Goal: Transaction & Acquisition: Book appointment/travel/reservation

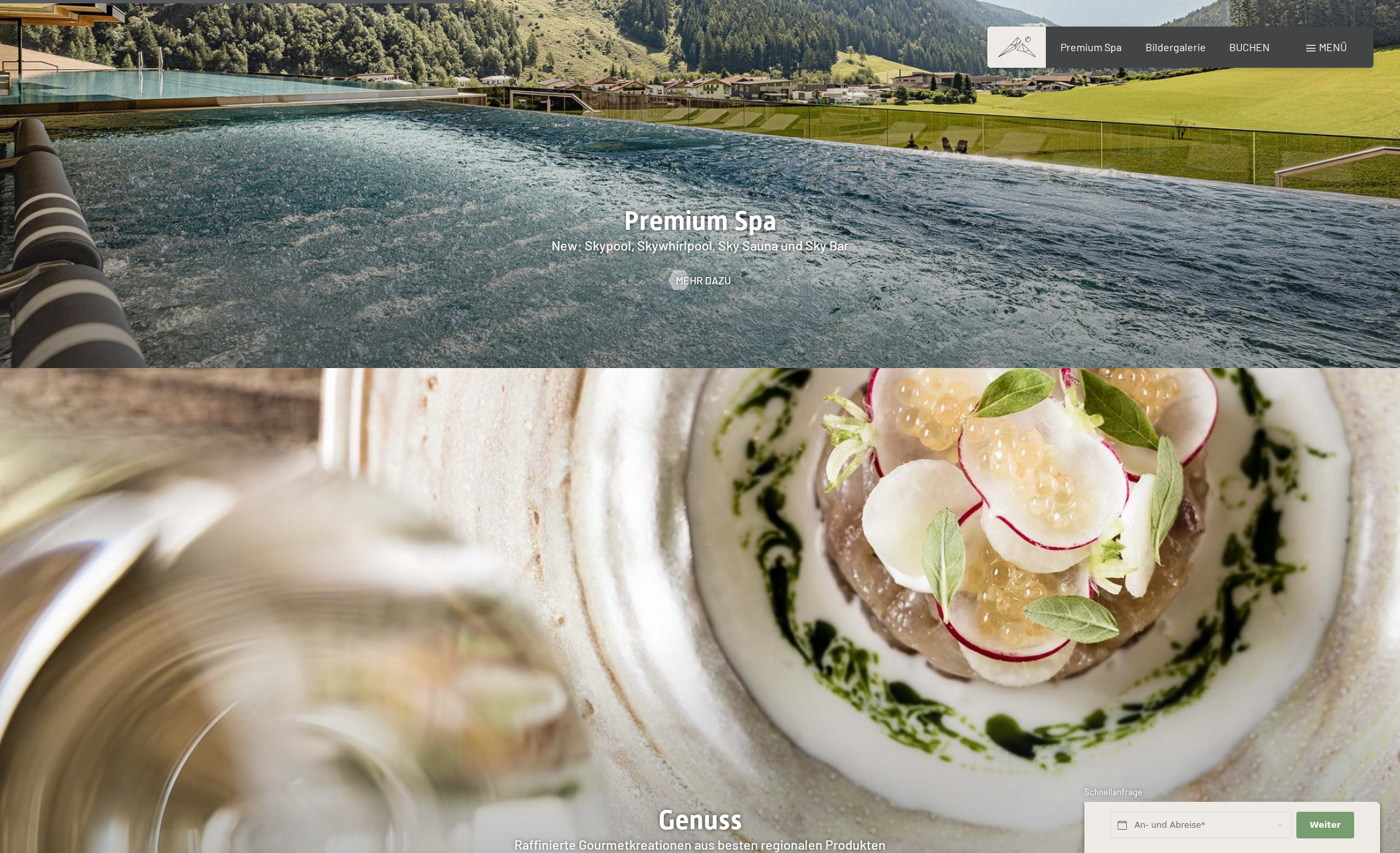
scroll to position [2391, 0]
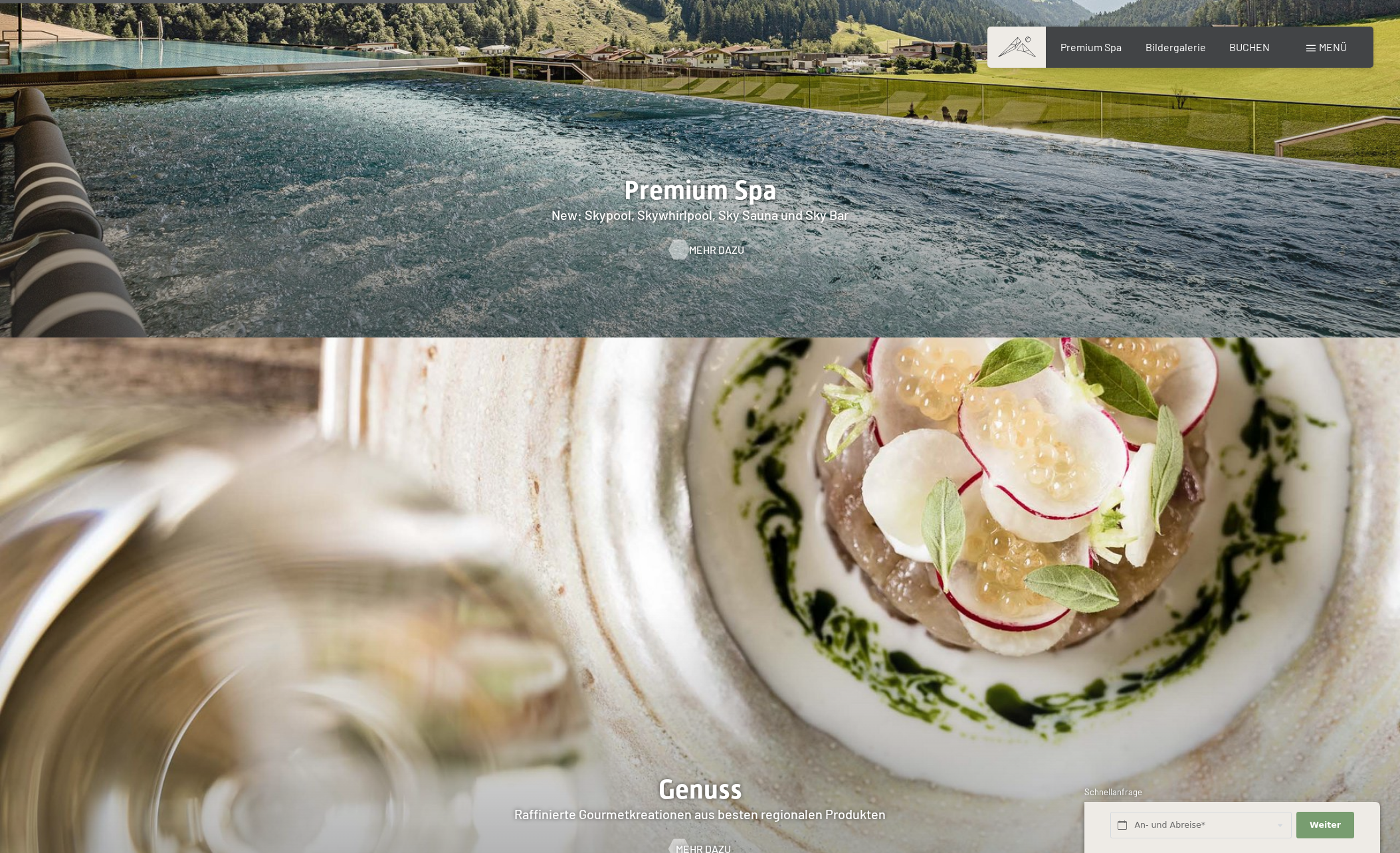
click at [687, 243] on link "Mehr dazu" at bounding box center [699, 250] width 61 height 14
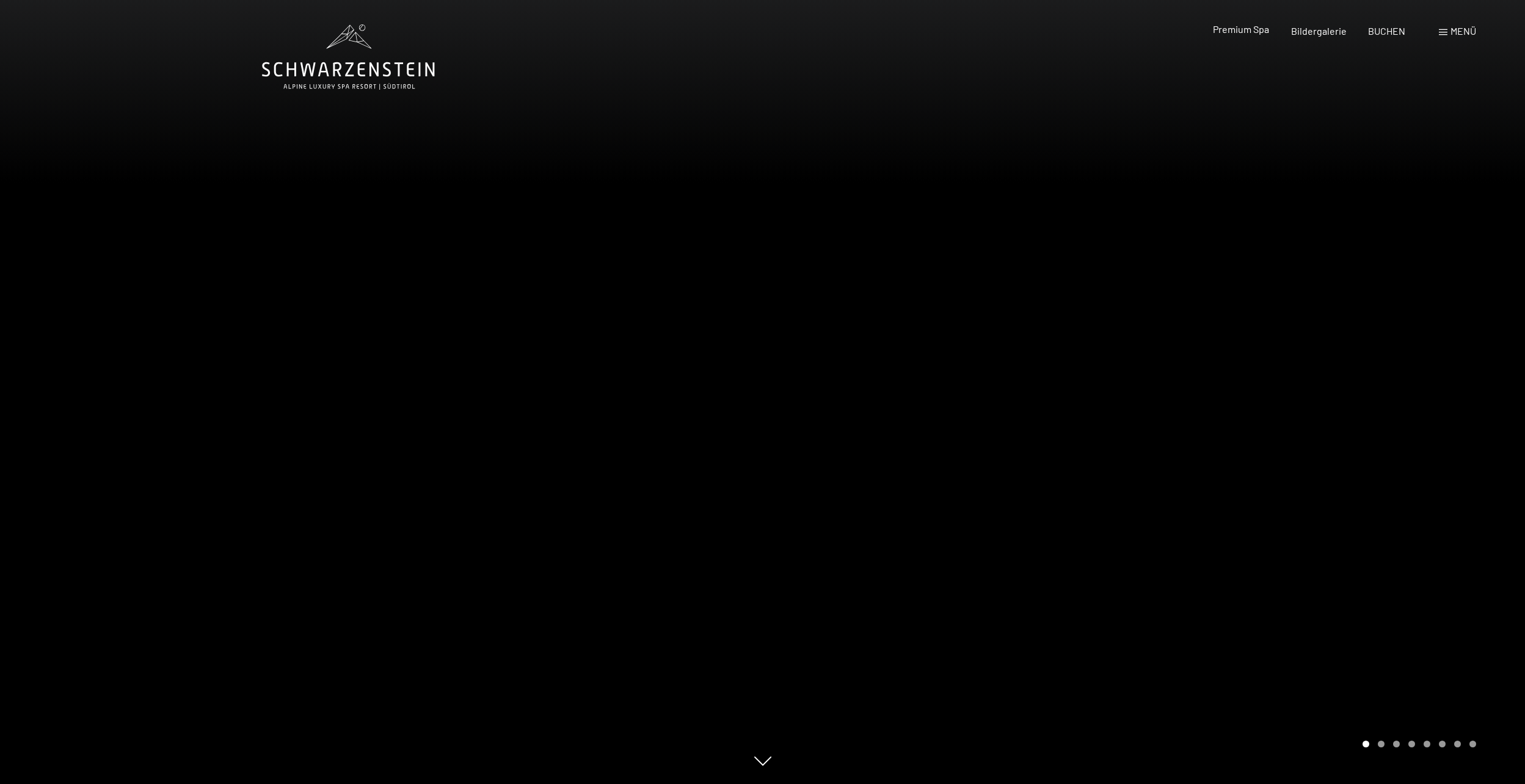
click at [1251, 34] on span "Premium Spa" at bounding box center [1240, 29] width 56 height 12
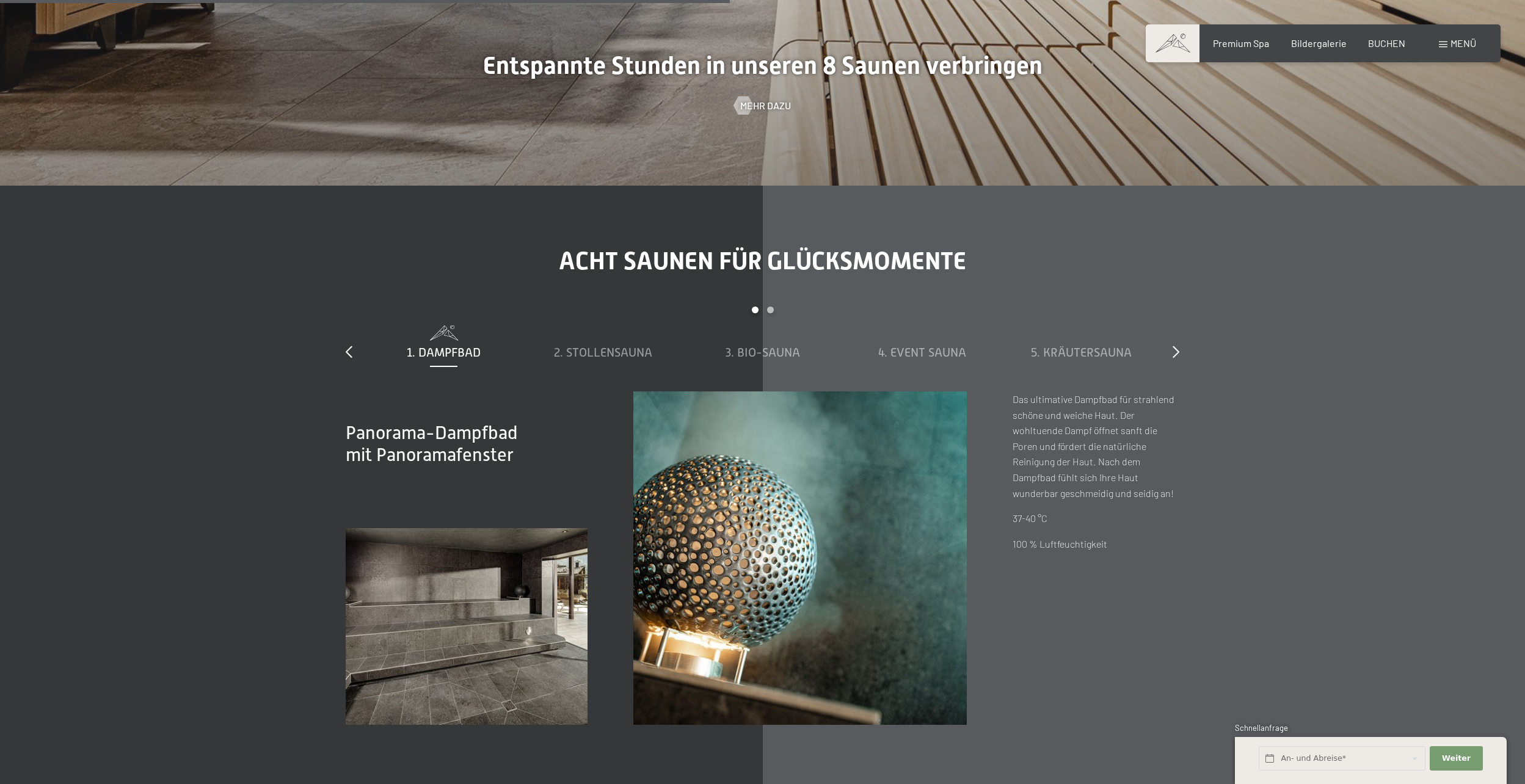
scroll to position [4823, 0]
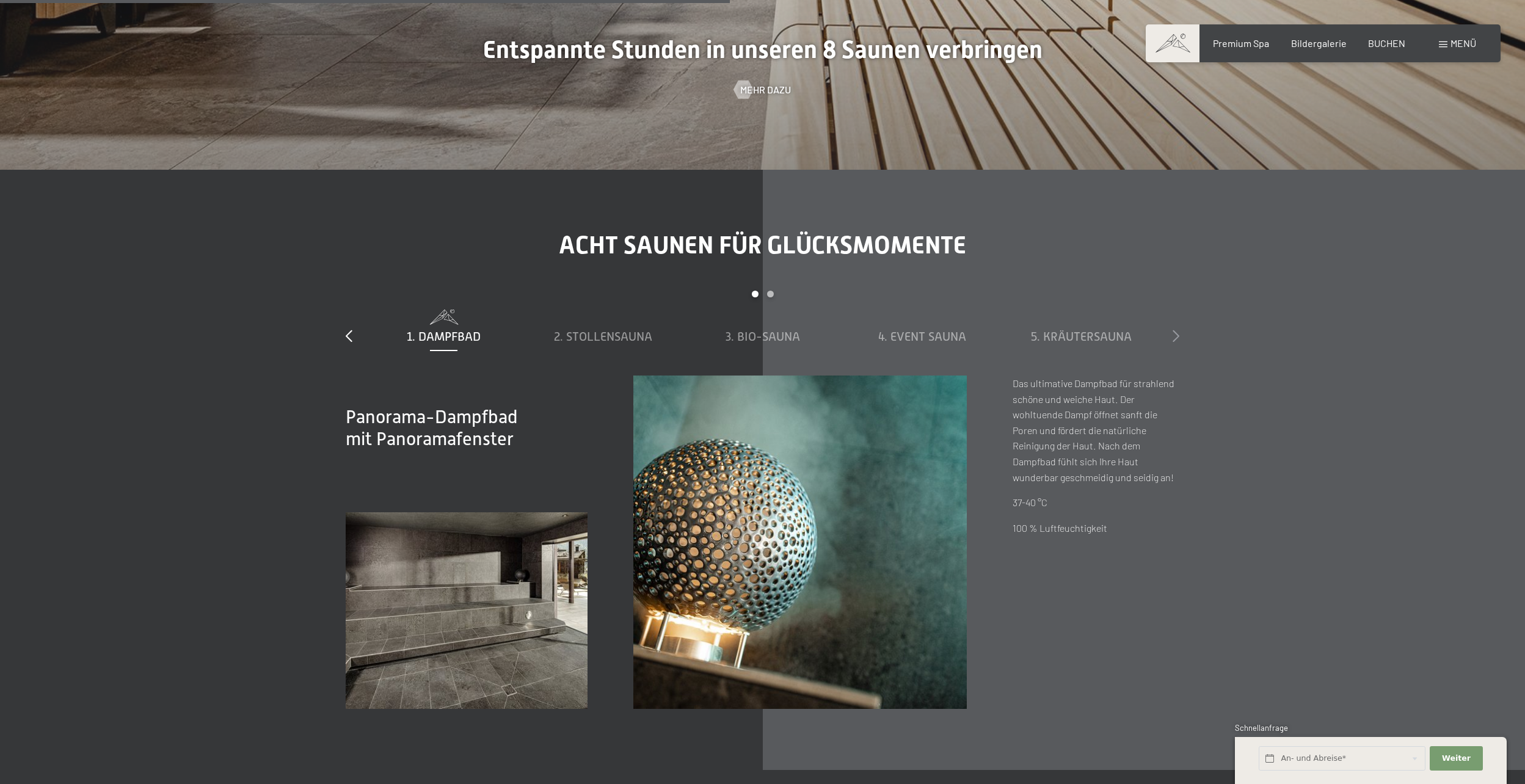
click at [1178, 329] on icon at bounding box center [1175, 335] width 7 height 12
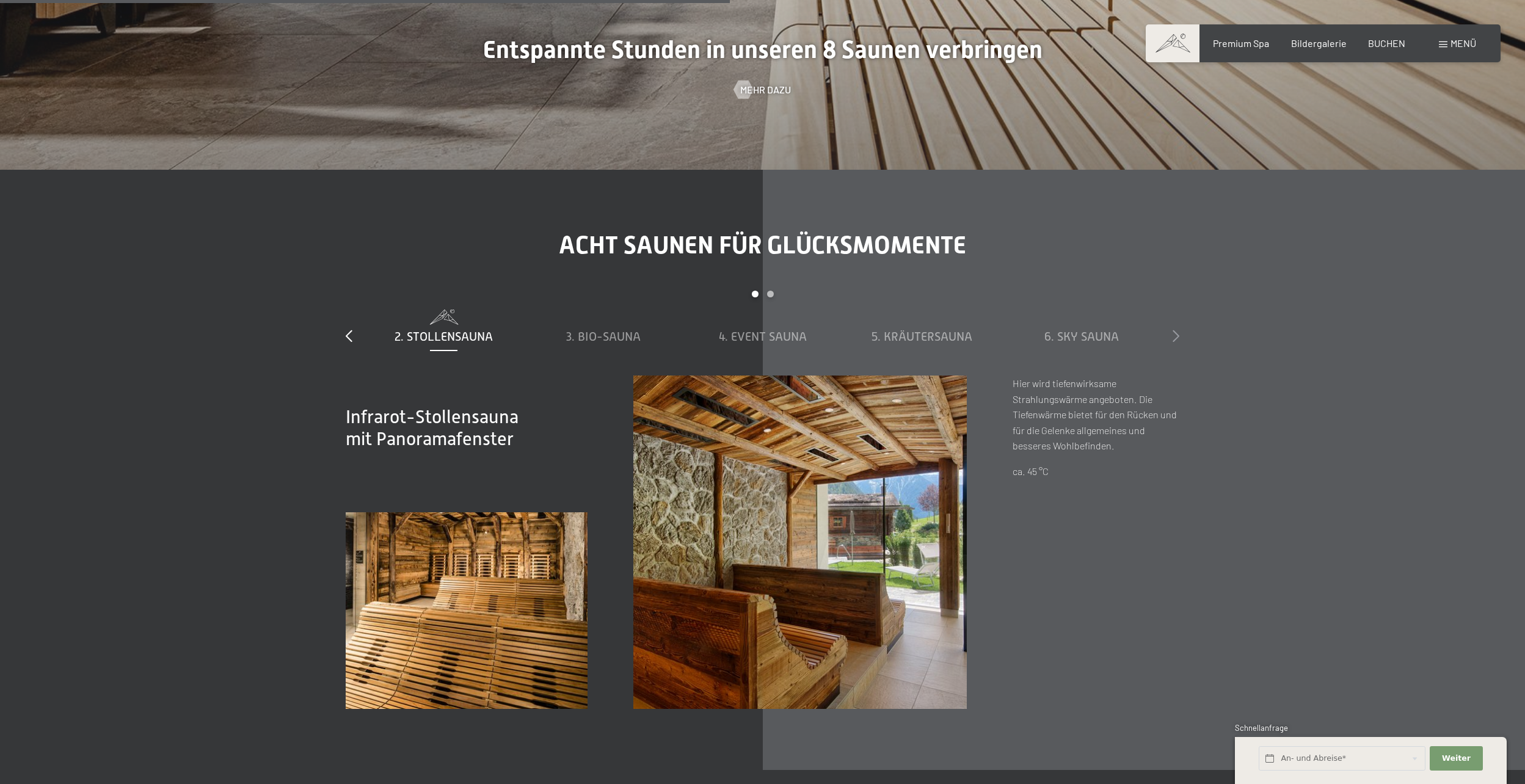
click at [1172, 333] on icon at bounding box center [1175, 335] width 7 height 12
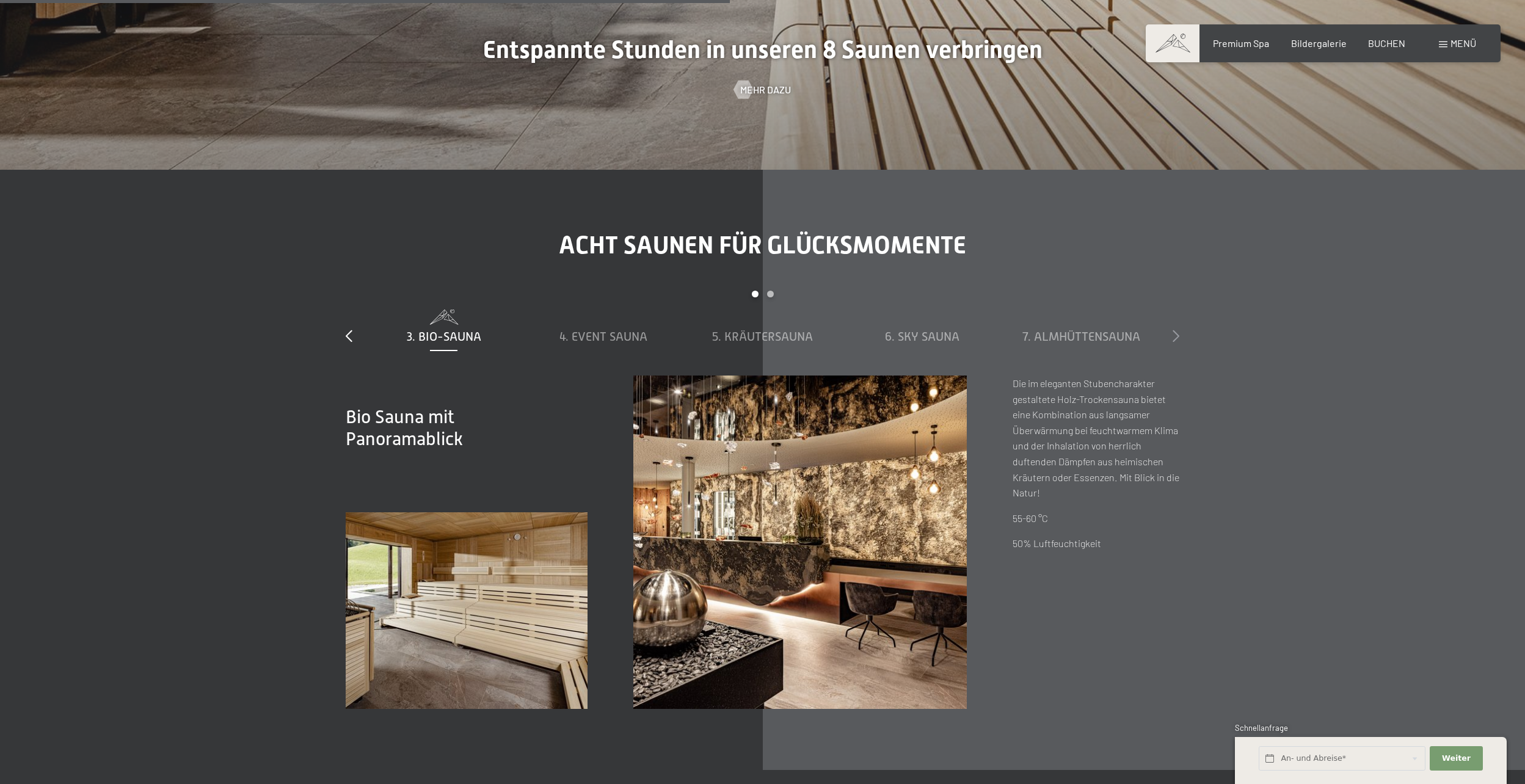
click at [1172, 333] on icon at bounding box center [1175, 335] width 7 height 12
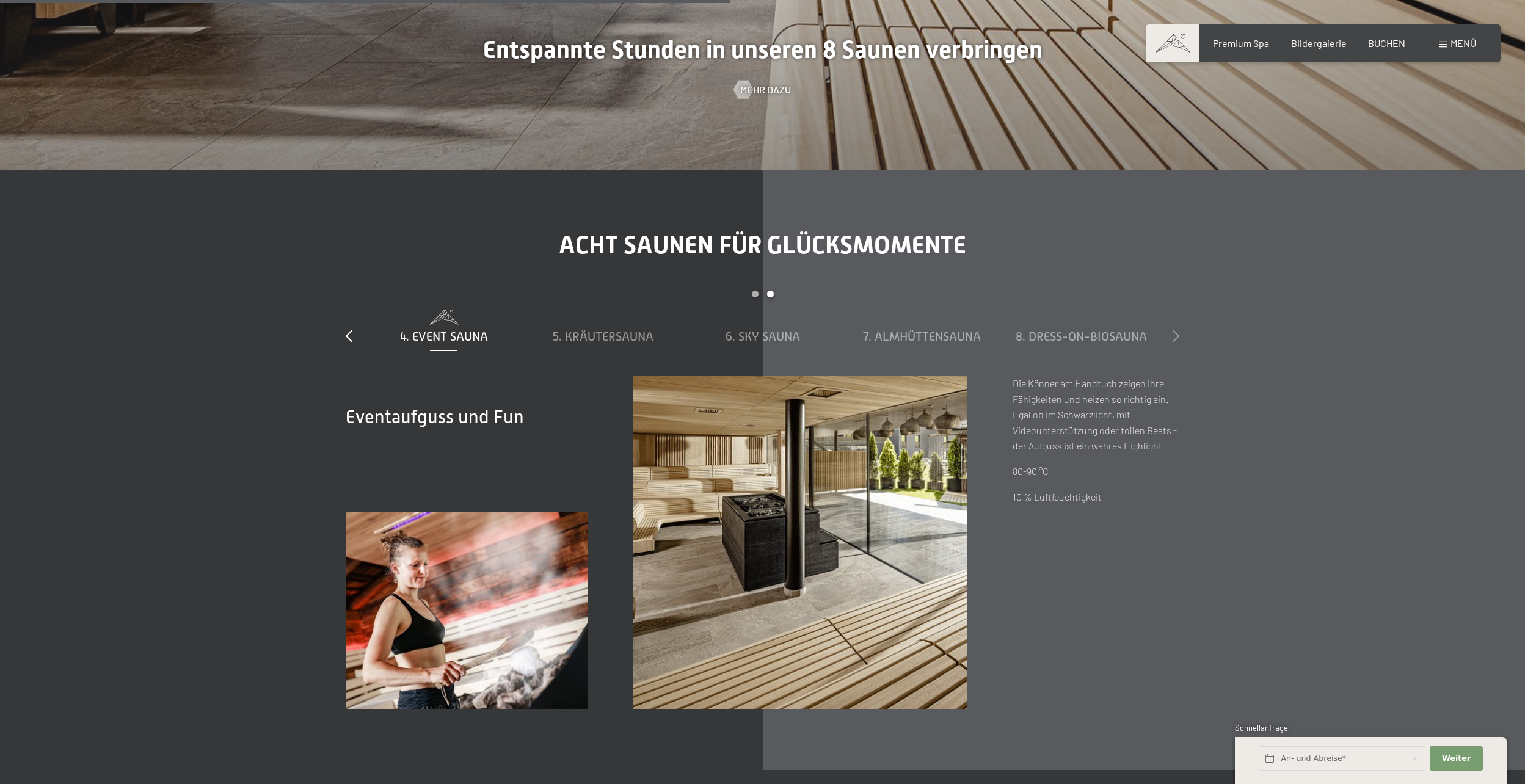
click at [1172, 333] on icon at bounding box center [1175, 335] width 7 height 12
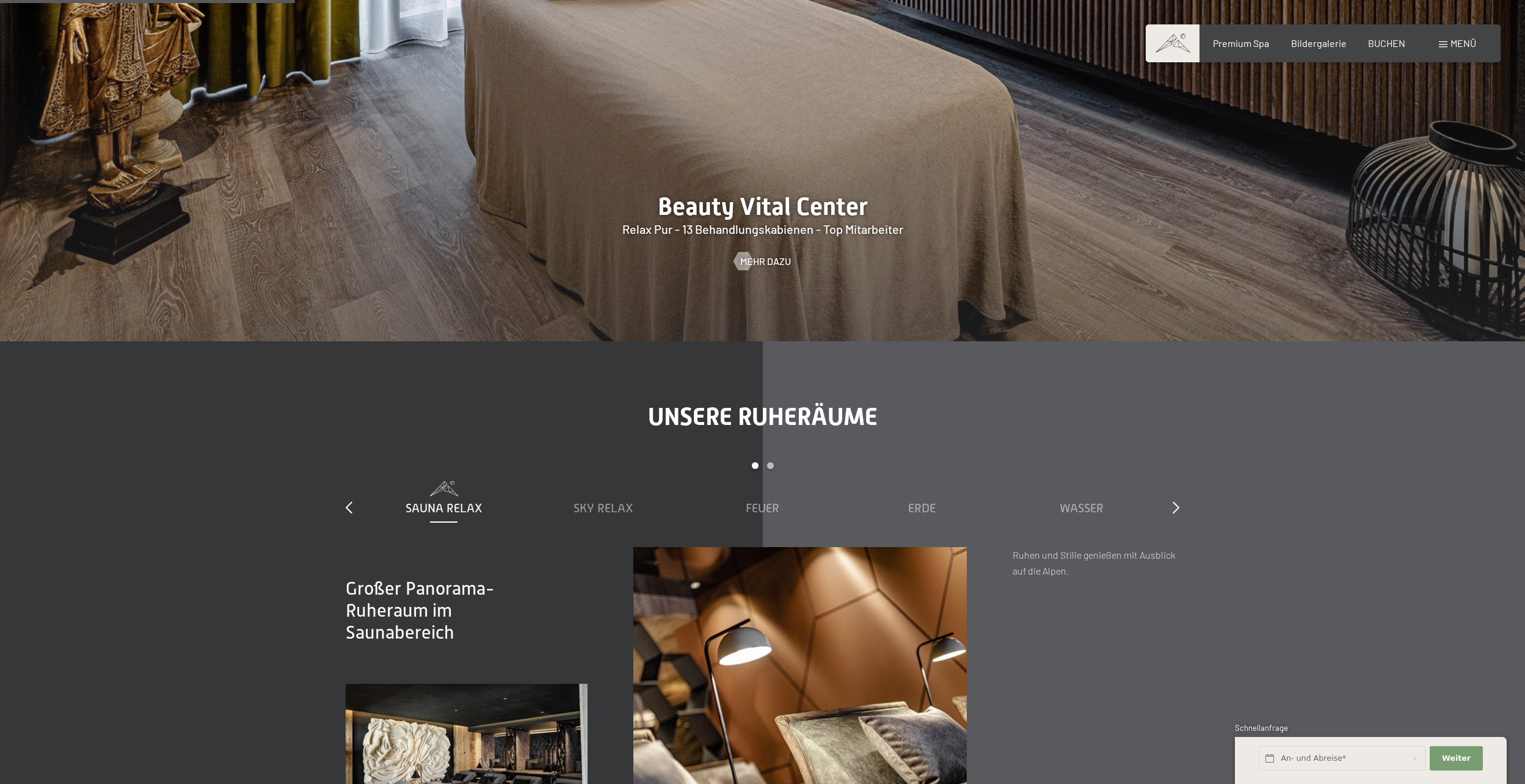
scroll to position [1710, 0]
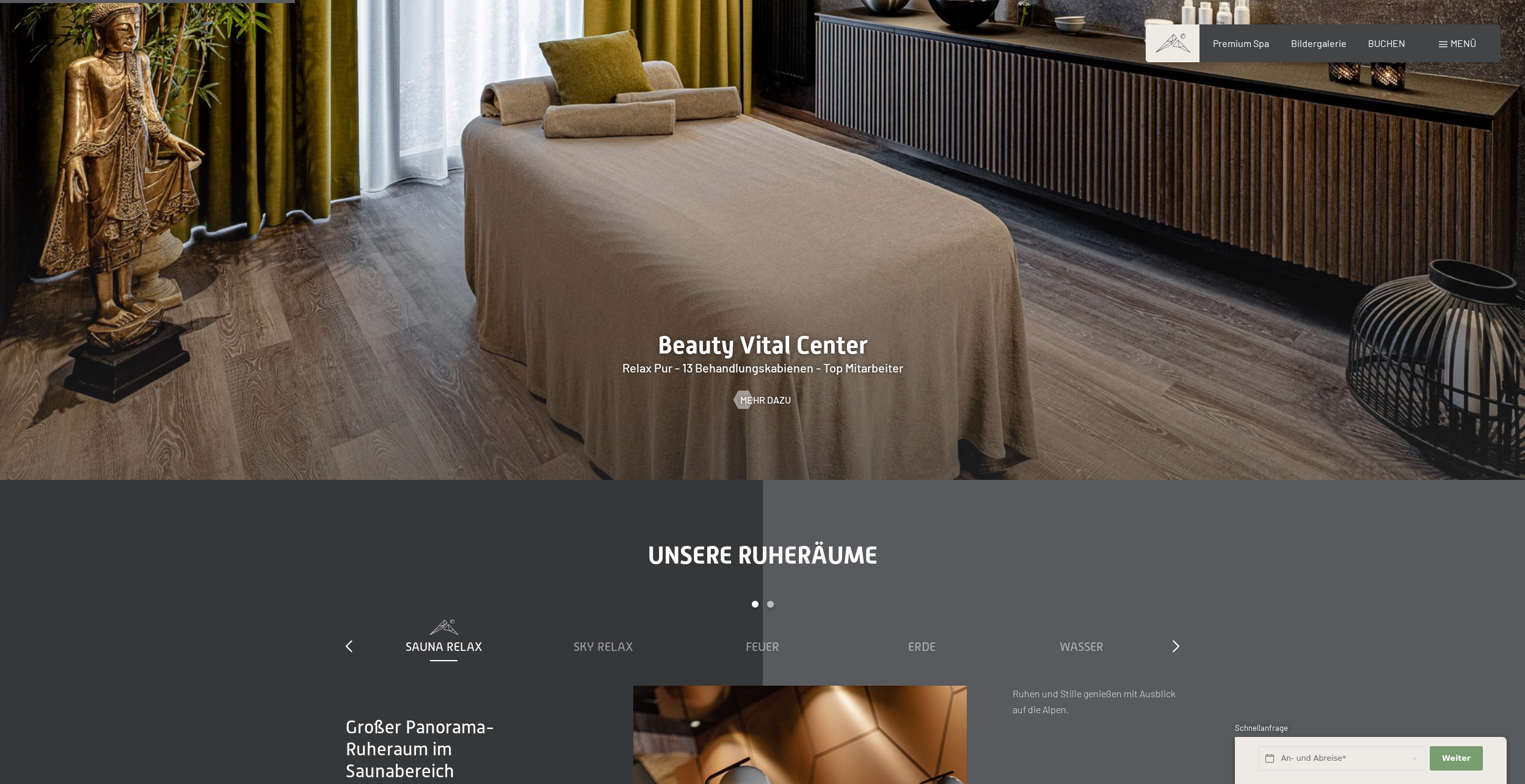
click at [772, 370] on div at bounding box center [762, 153] width 1525 height 653
drag, startPoint x: 931, startPoint y: 379, endPoint x: 657, endPoint y: 337, distance: 277.2
click at [657, 337] on div at bounding box center [762, 153] width 1525 height 653
drag, startPoint x: 648, startPoint y: 337, endPoint x: 869, endPoint y: 455, distance: 250.5
click at [818, 426] on div at bounding box center [762, 153] width 1525 height 653
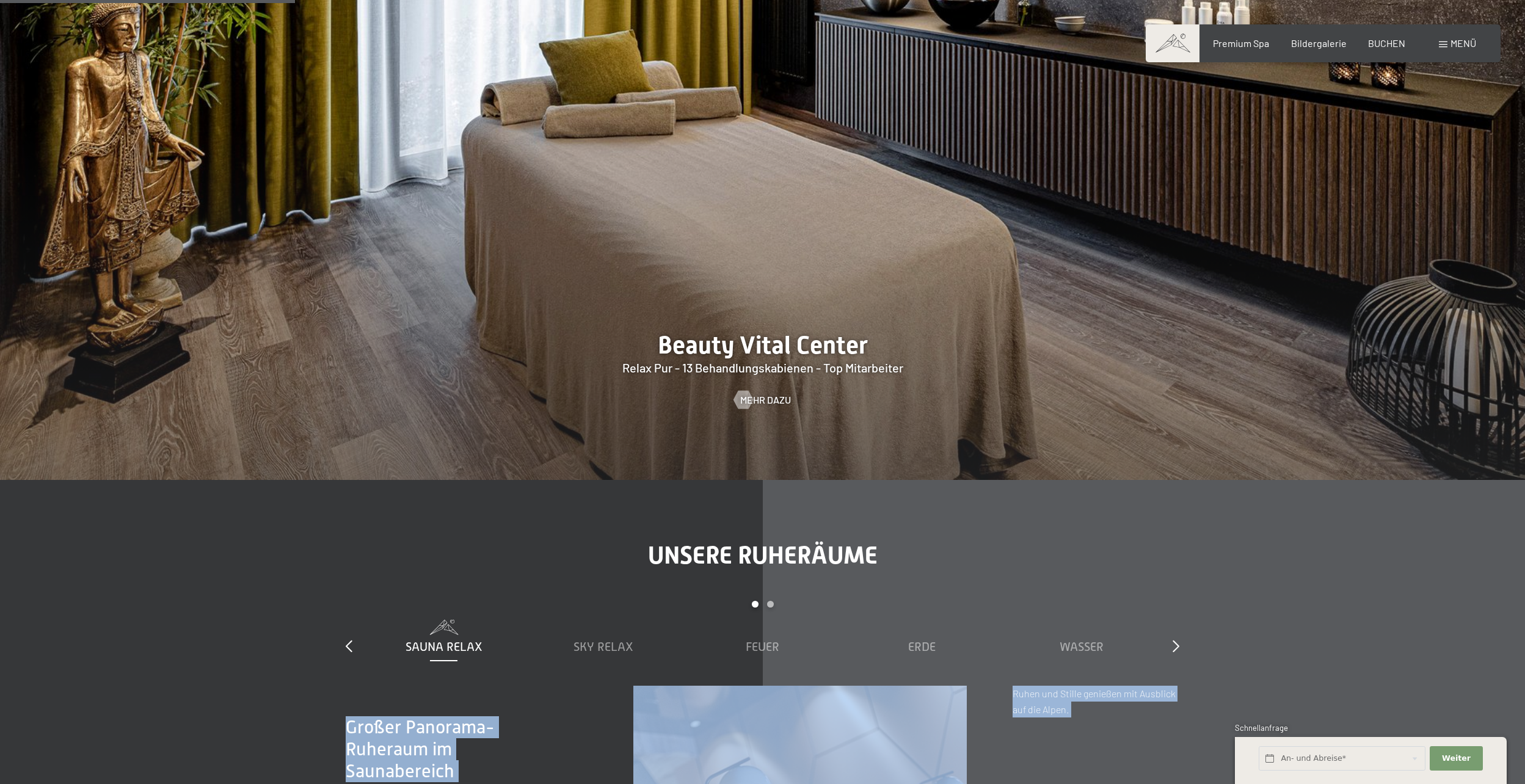
drag, startPoint x: 1206, startPoint y: 638, endPoint x: 1326, endPoint y: 626, distance: 120.6
click at [1326, 626] on section "Unsere Ruheräume slide 1 to 5 of 7 Sauna Relax Sky Relax Feuer Erde Wasser Luft…" at bounding box center [762, 780] width 1525 height 600
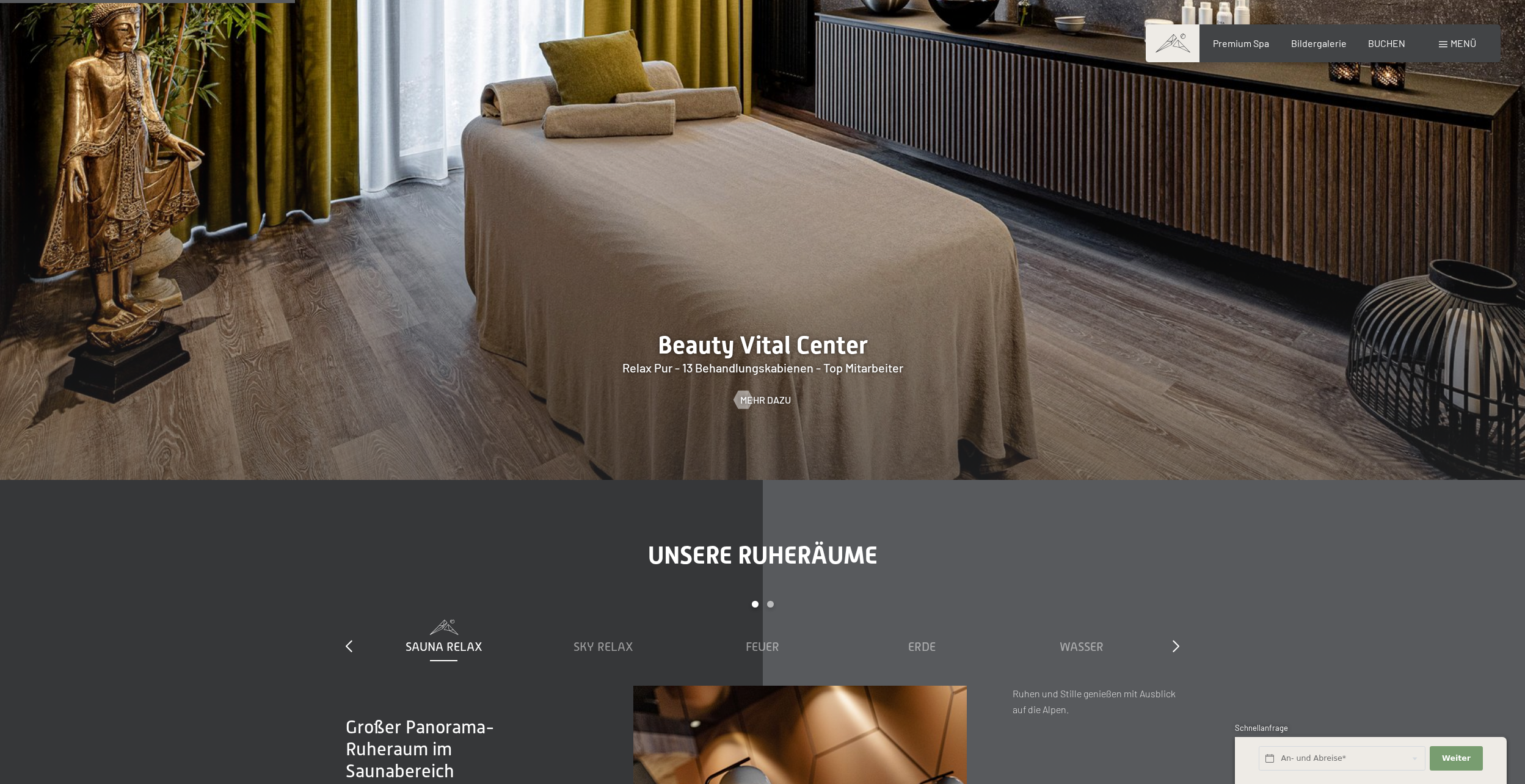
click at [887, 587] on div "Unsere Ruheräume slide 1 to 5 of 7 Sauna Relax Sky Relax Feuer Erde Wasser Luft…" at bounding box center [762, 780] width 925 height 478
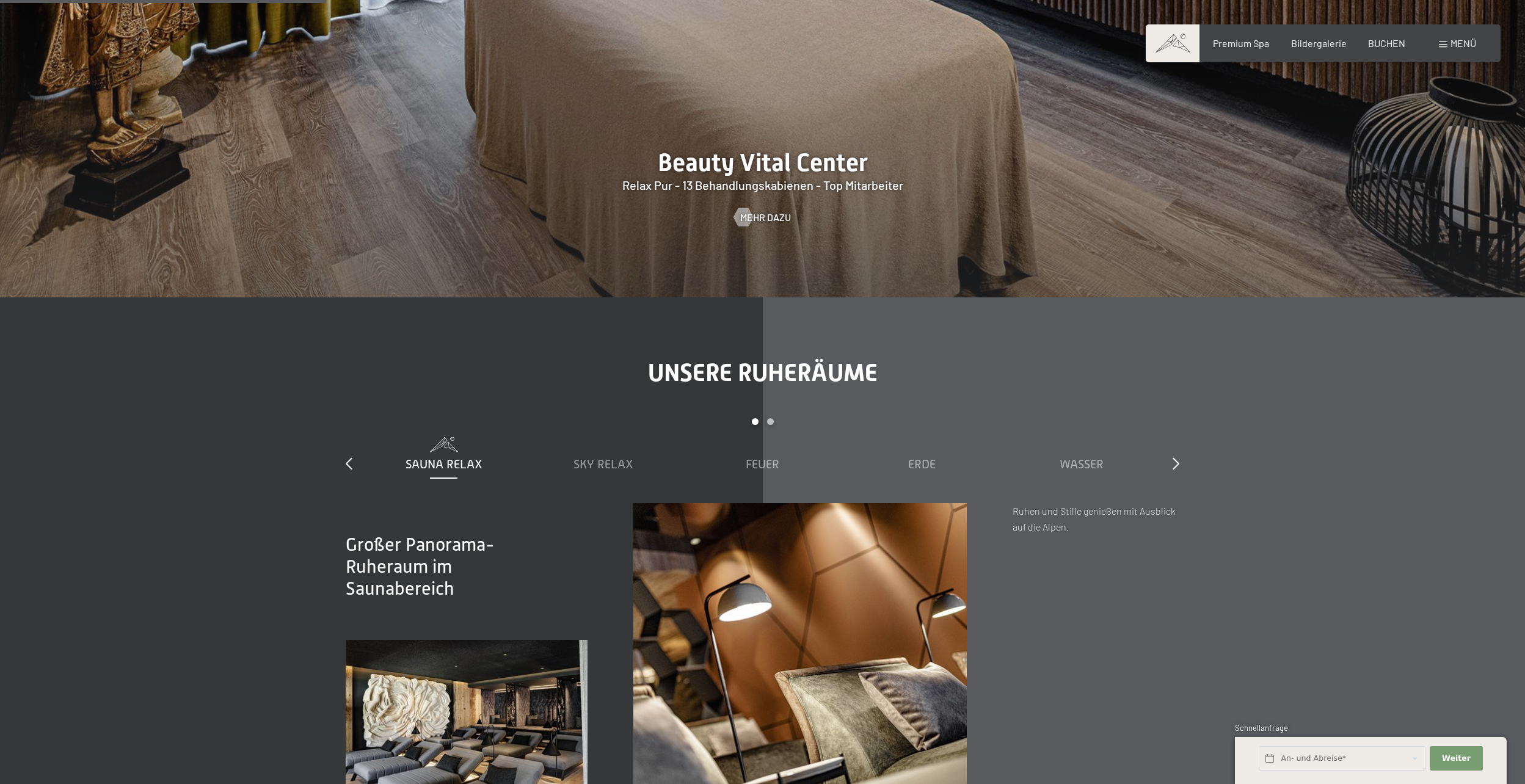
scroll to position [1892, 0]
click at [614, 453] on div "Sky Relax" at bounding box center [603, 454] width 147 height 35
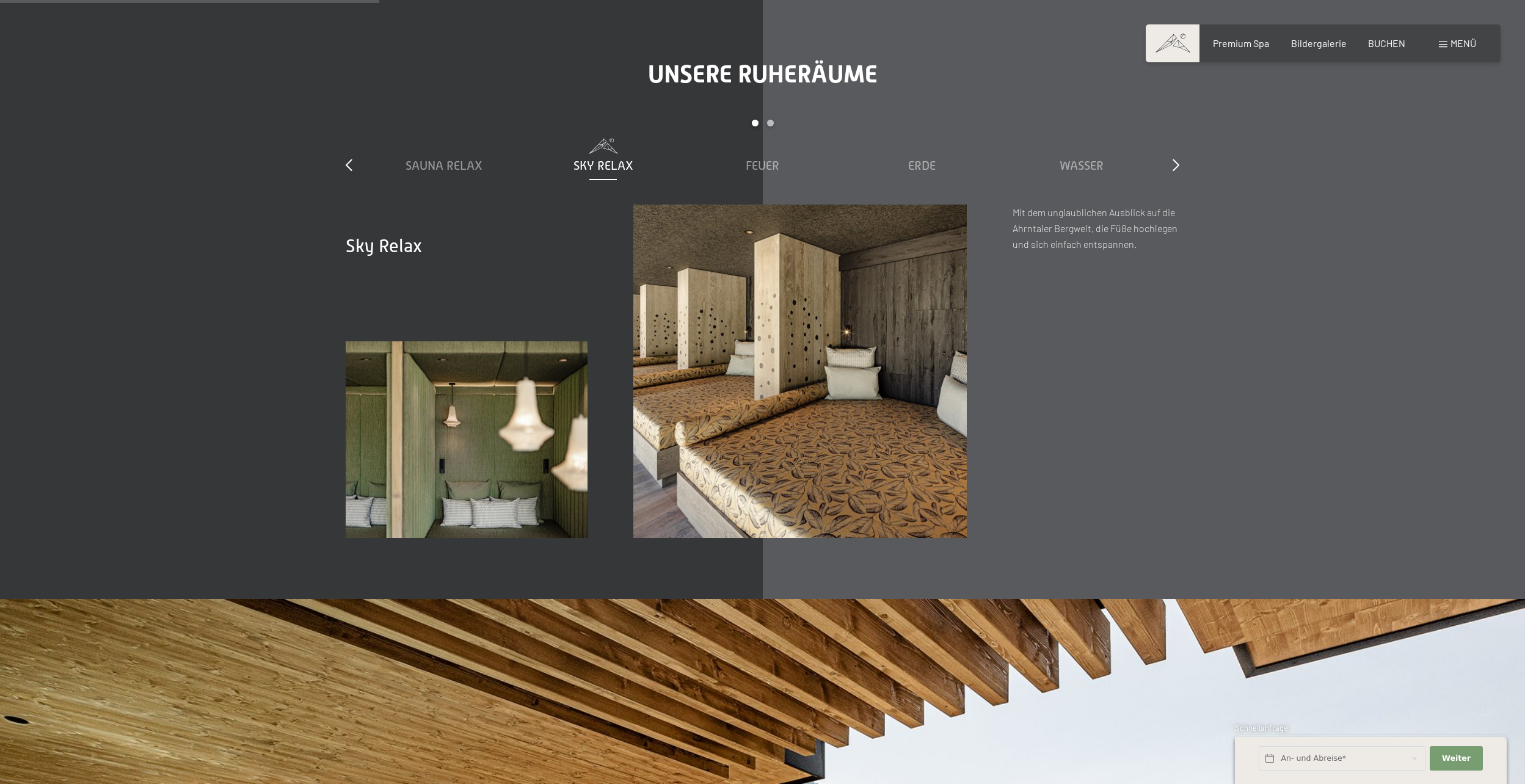
scroll to position [2198, 0]
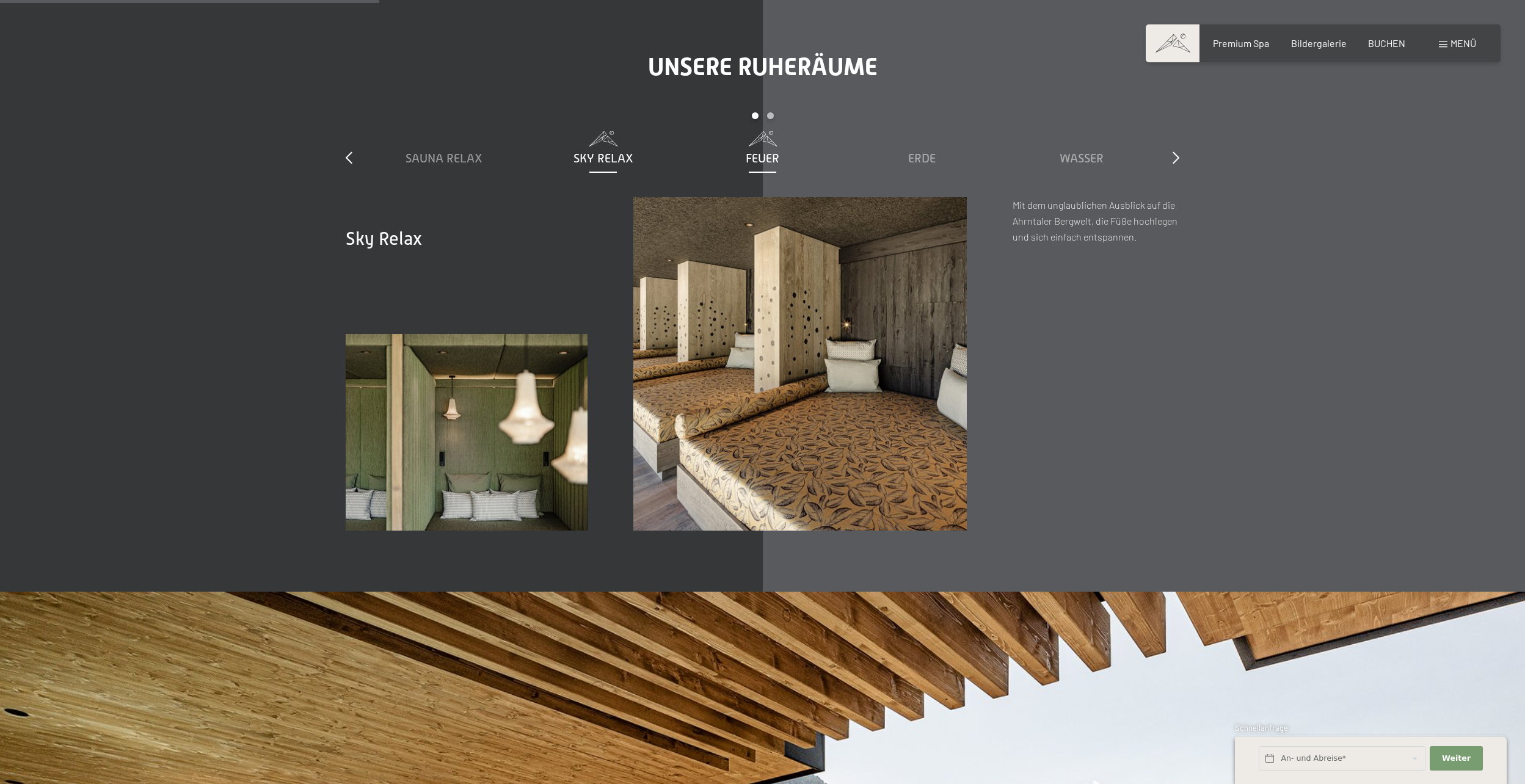
click at [773, 162] on span "Feuer" at bounding box center [762, 158] width 34 height 13
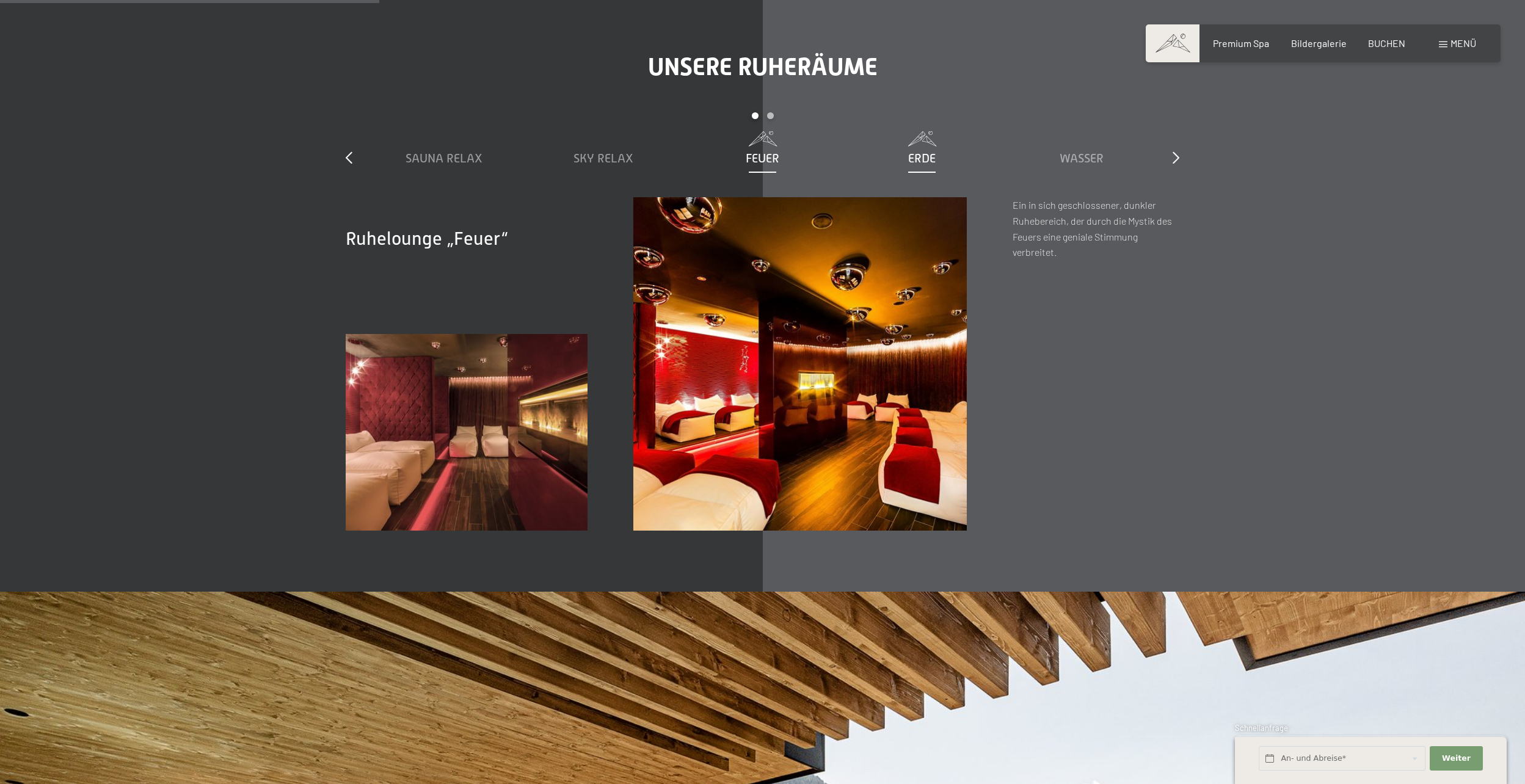
click at [918, 154] on span "Erde" at bounding box center [921, 158] width 27 height 13
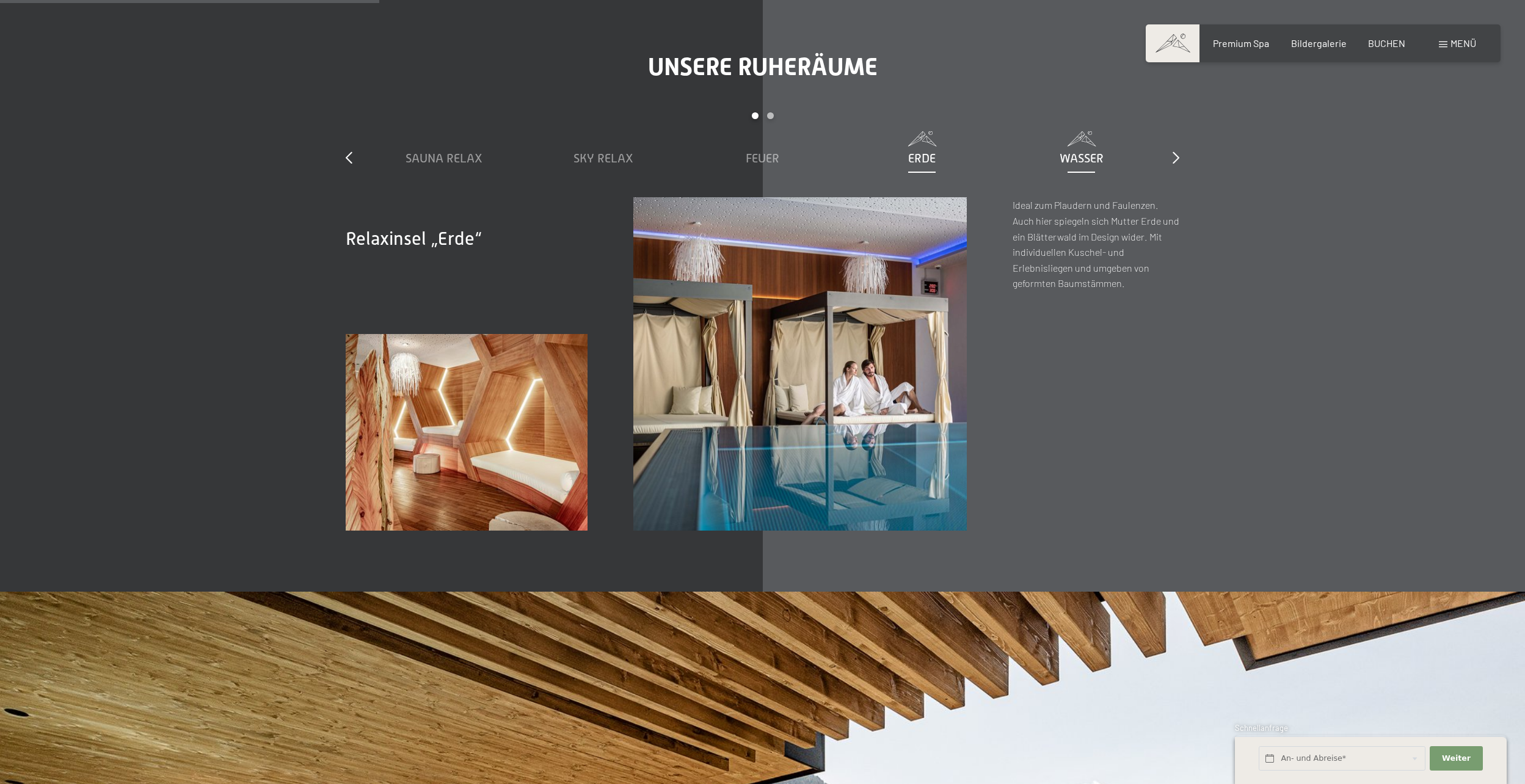
click at [1069, 164] on span "Wasser" at bounding box center [1081, 158] width 44 height 13
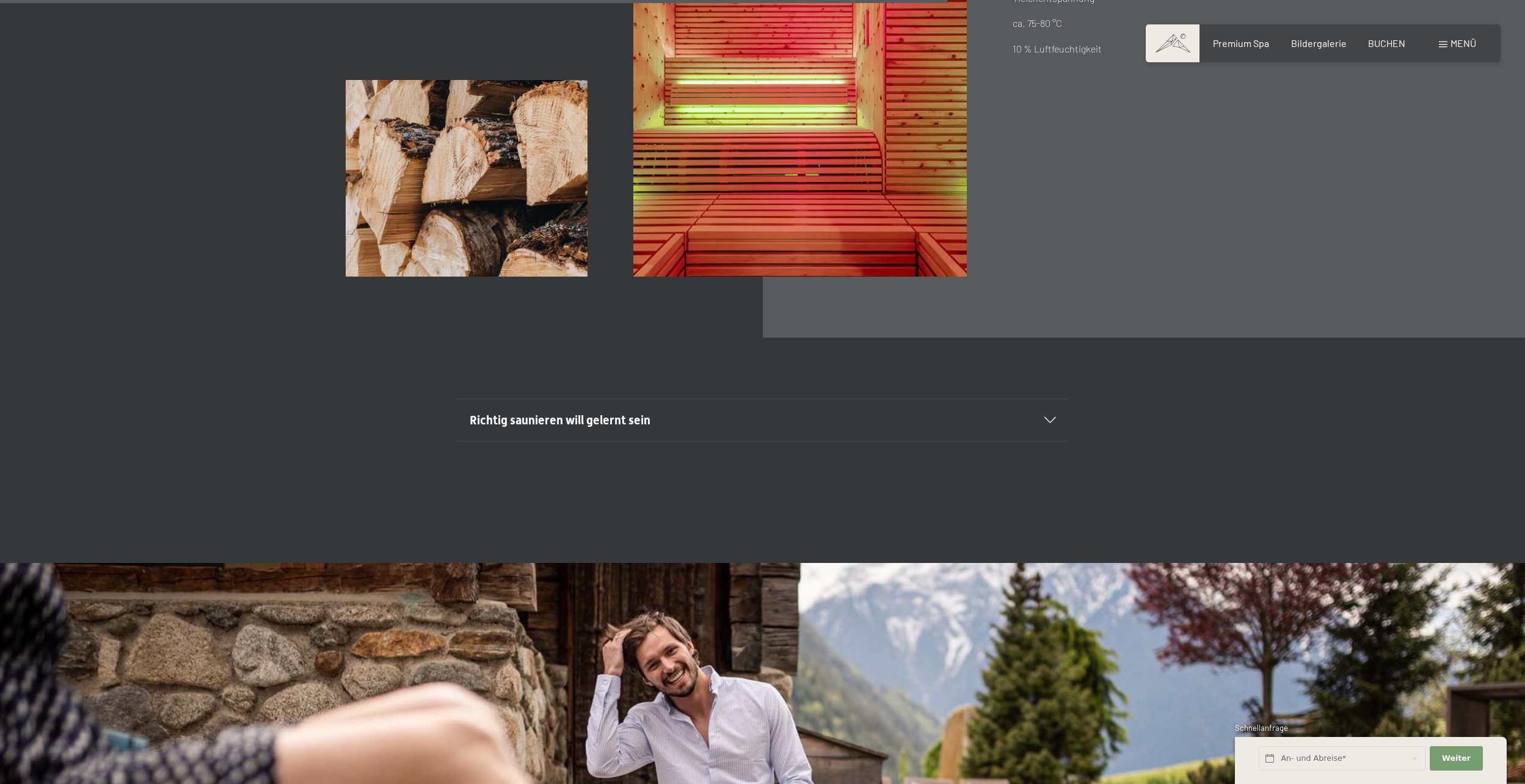
scroll to position [5495, 0]
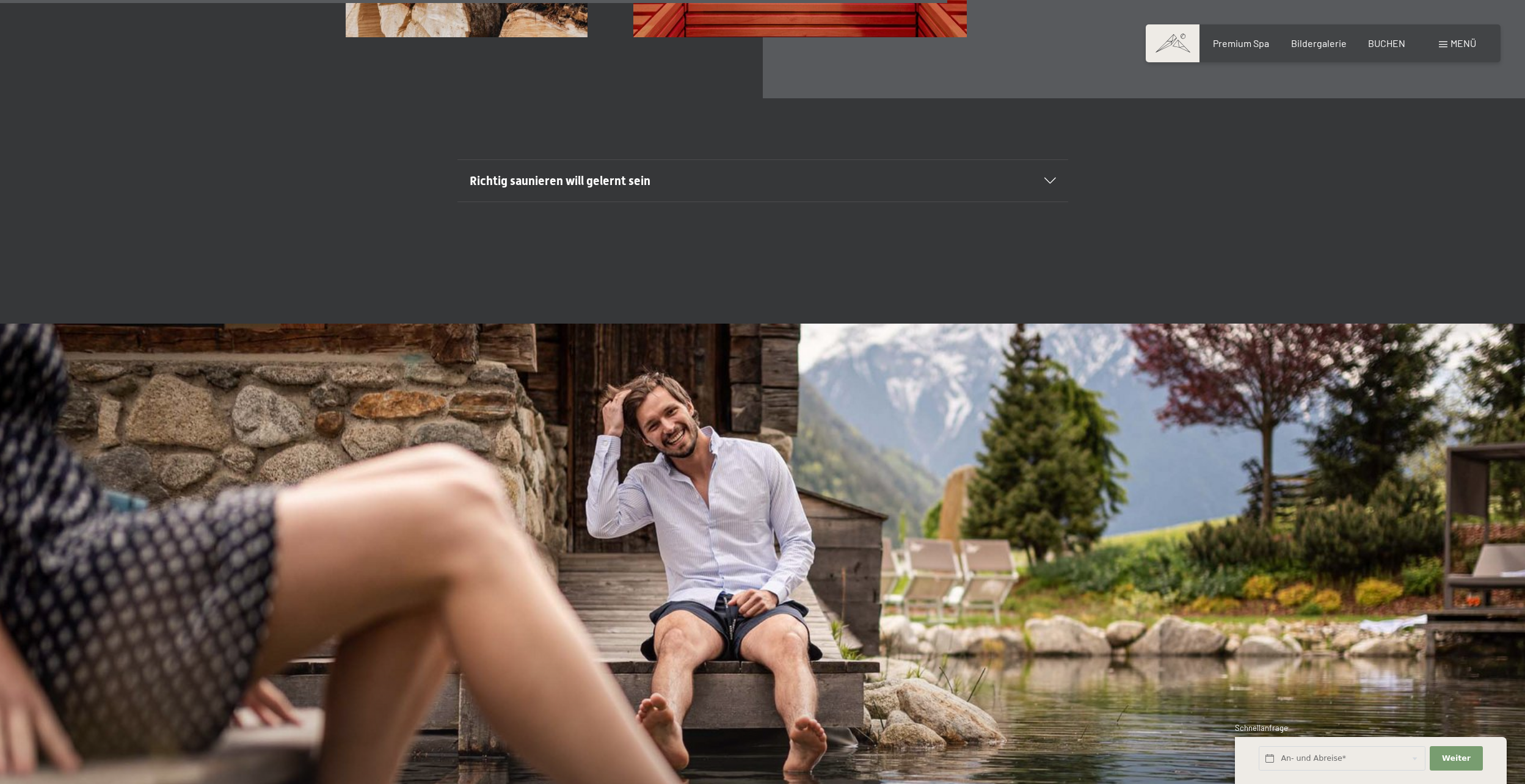
click at [775, 185] on h2 "Richtig saunieren will gelernt sein" at bounding box center [733, 180] width 527 height 17
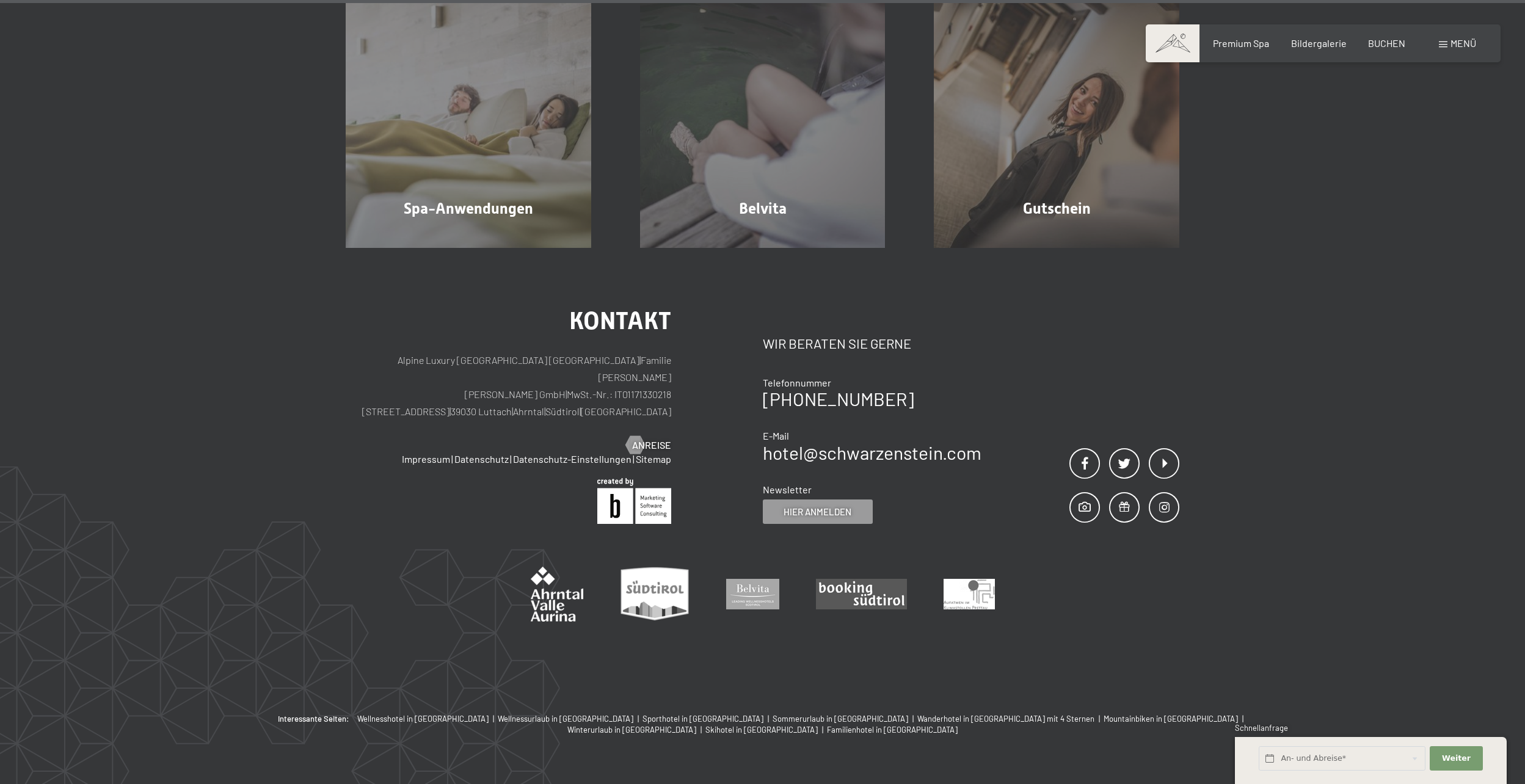
scroll to position [9098, 0]
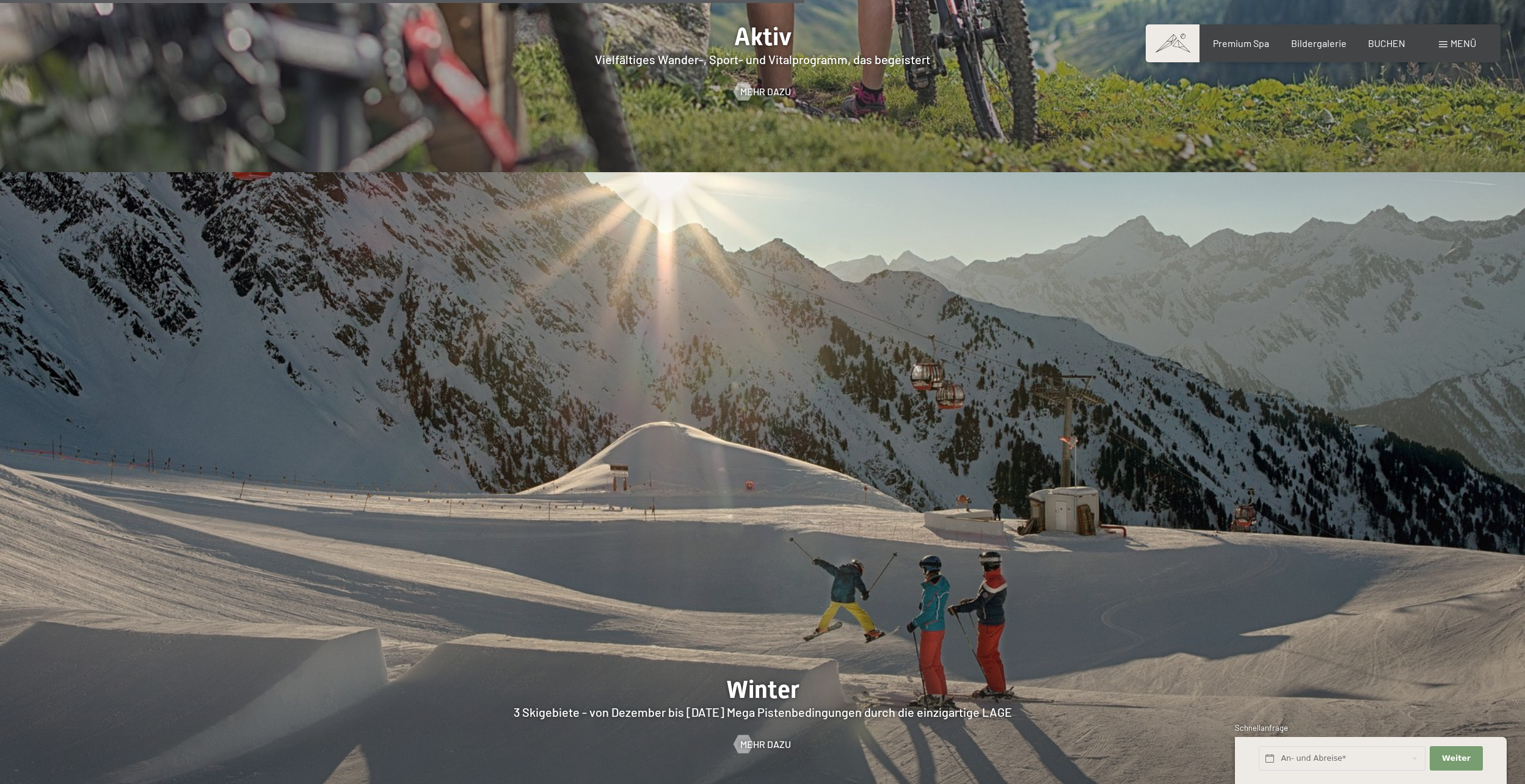
scroll to position [4029, 0]
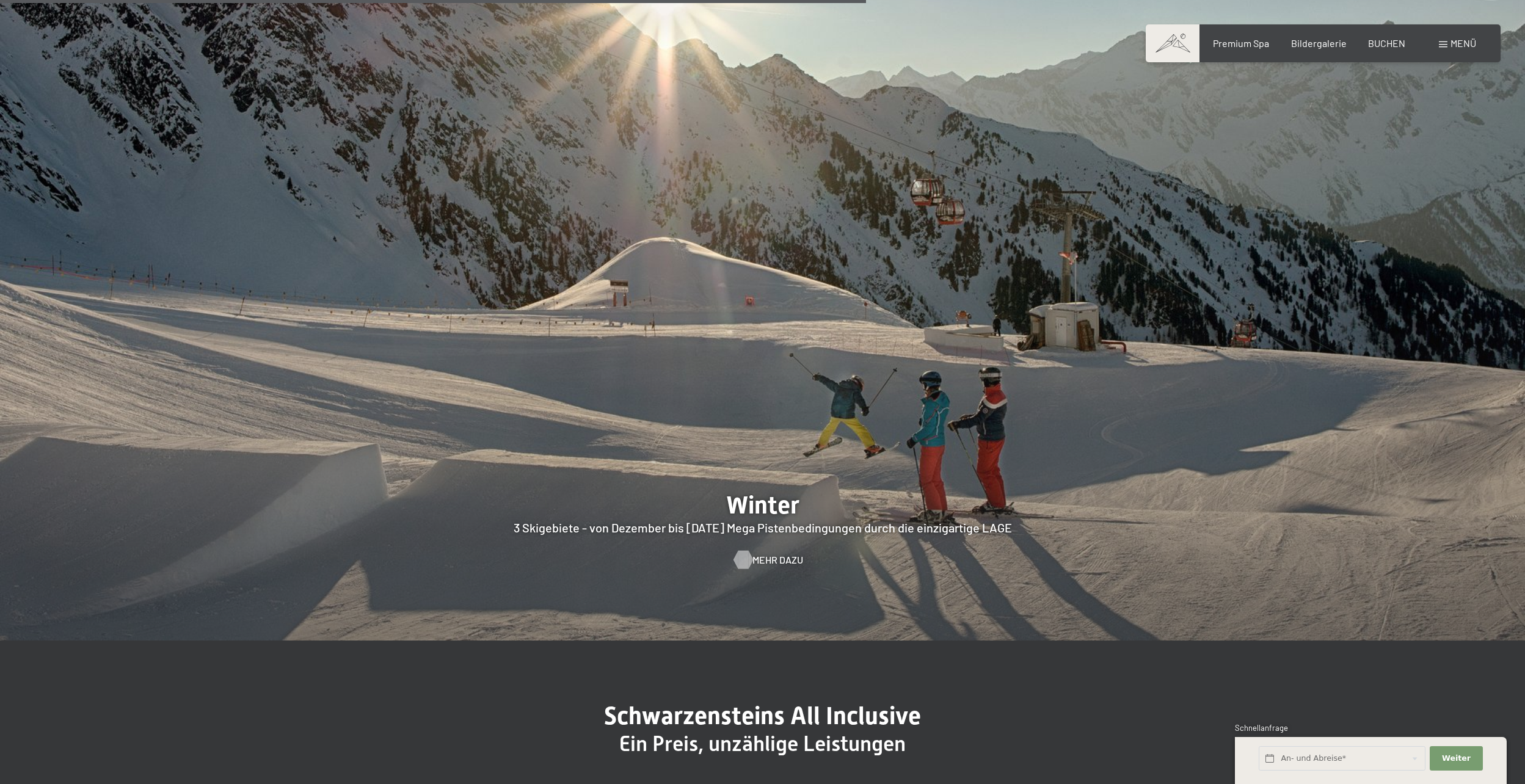
click at [748, 551] on div at bounding box center [743, 560] width 10 height 18
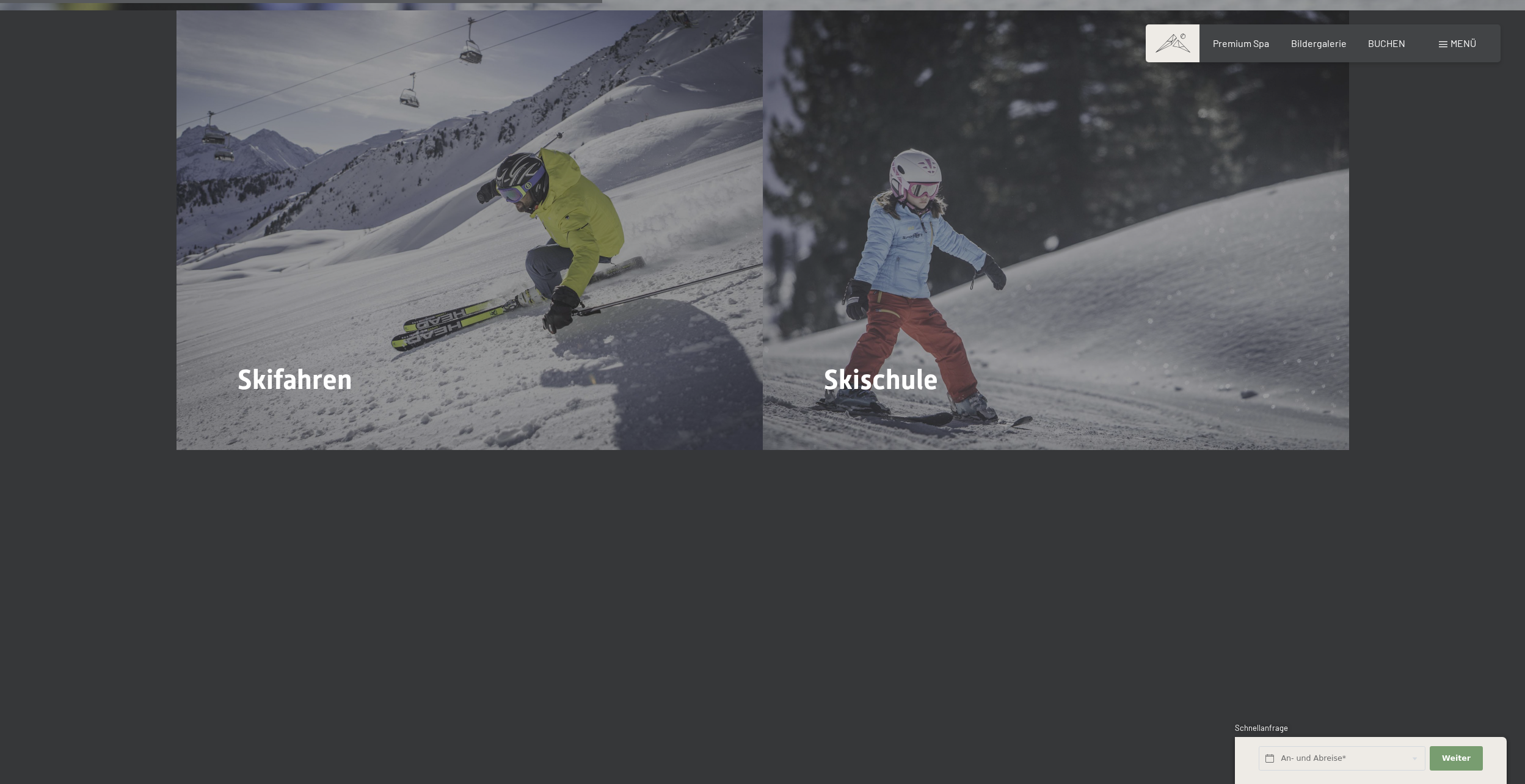
scroll to position [2015, 0]
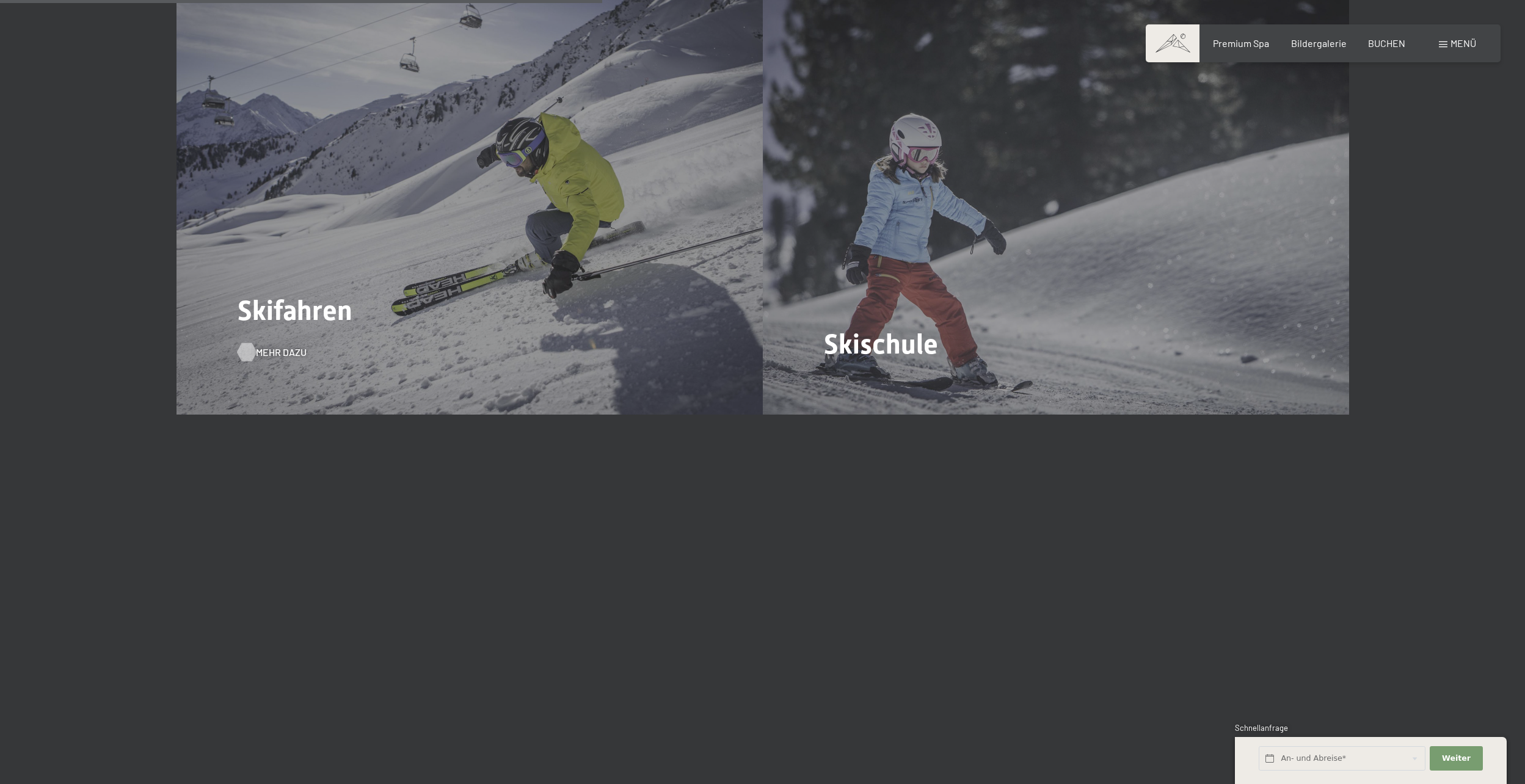
click at [282, 345] on span "Mehr dazu" at bounding box center [281, 352] width 51 height 13
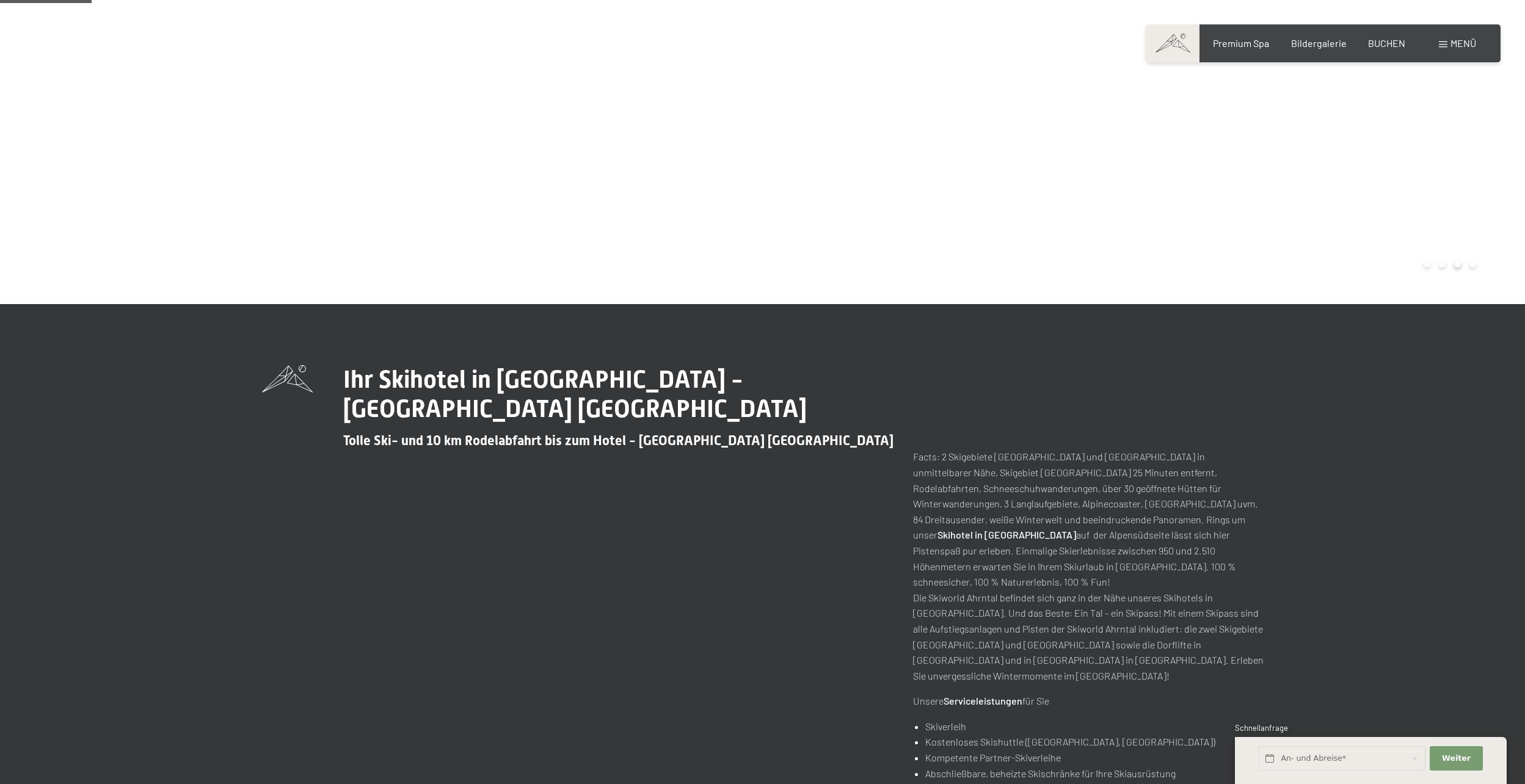
scroll to position [305, 0]
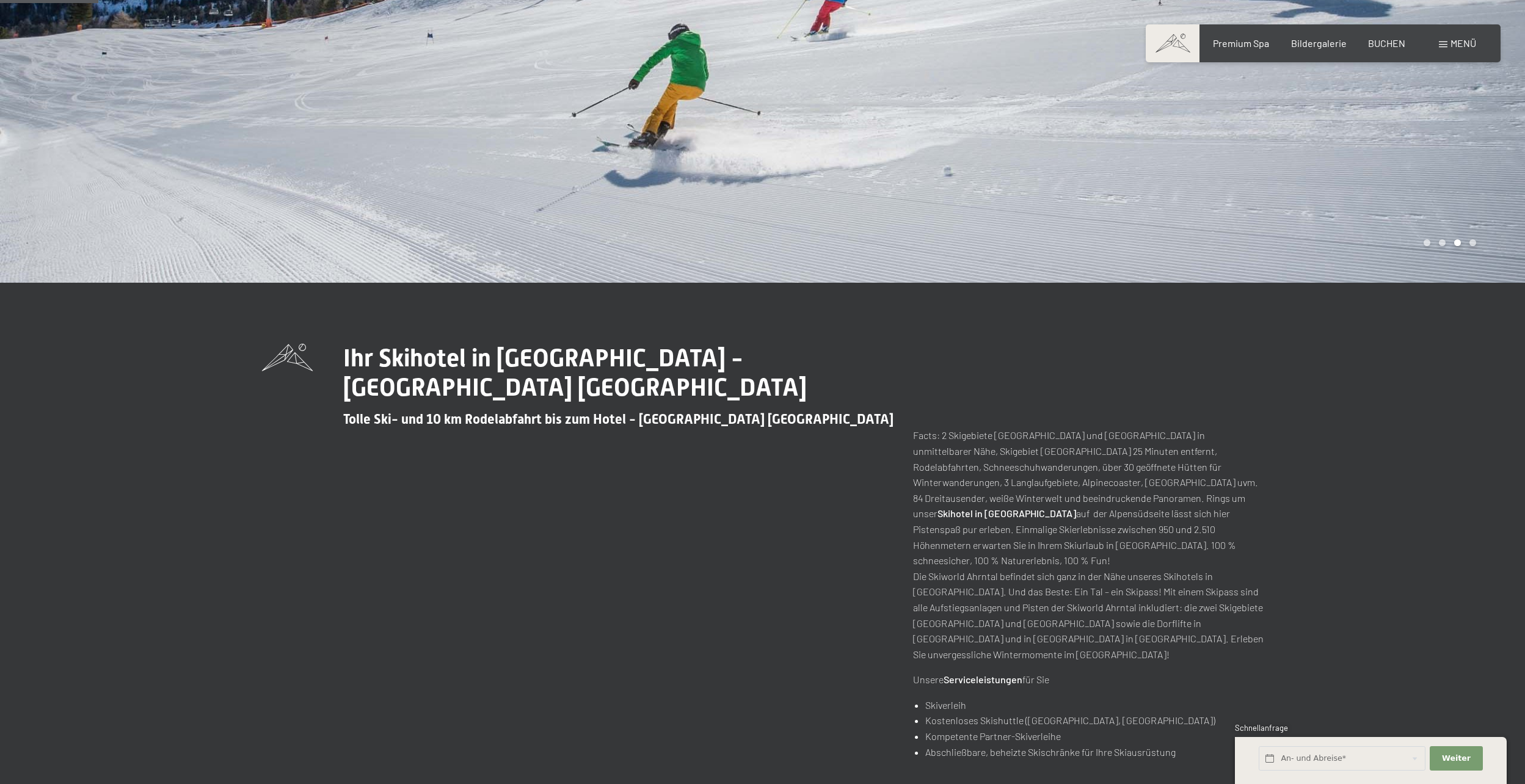
click at [1017, 519] on p "Facts: 2 Skigebiete Klausberg und Speikboden in unmittelbarer Nähe, Skigebiet K…" at bounding box center [1088, 545] width 351 height 235
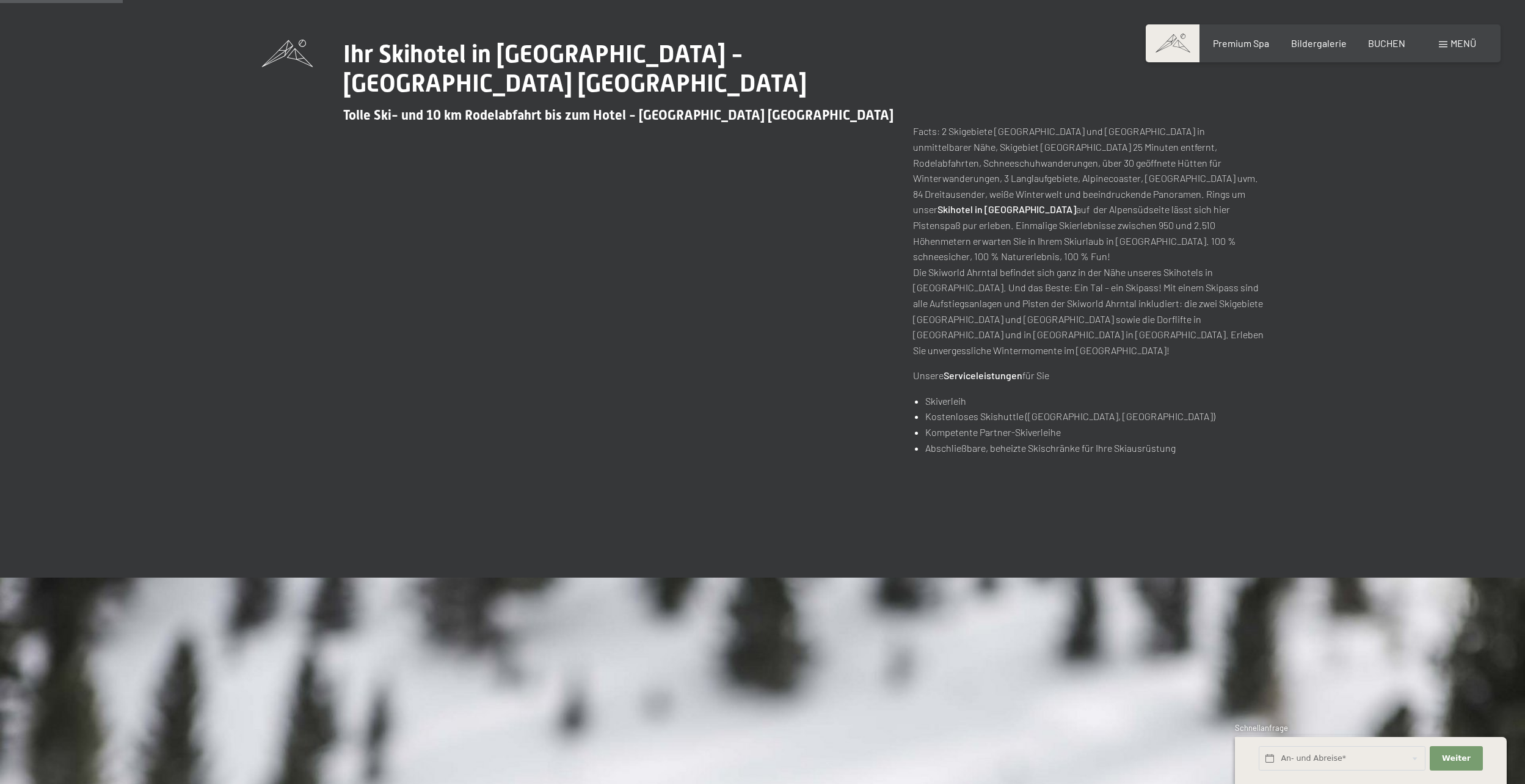
scroll to position [610, 0]
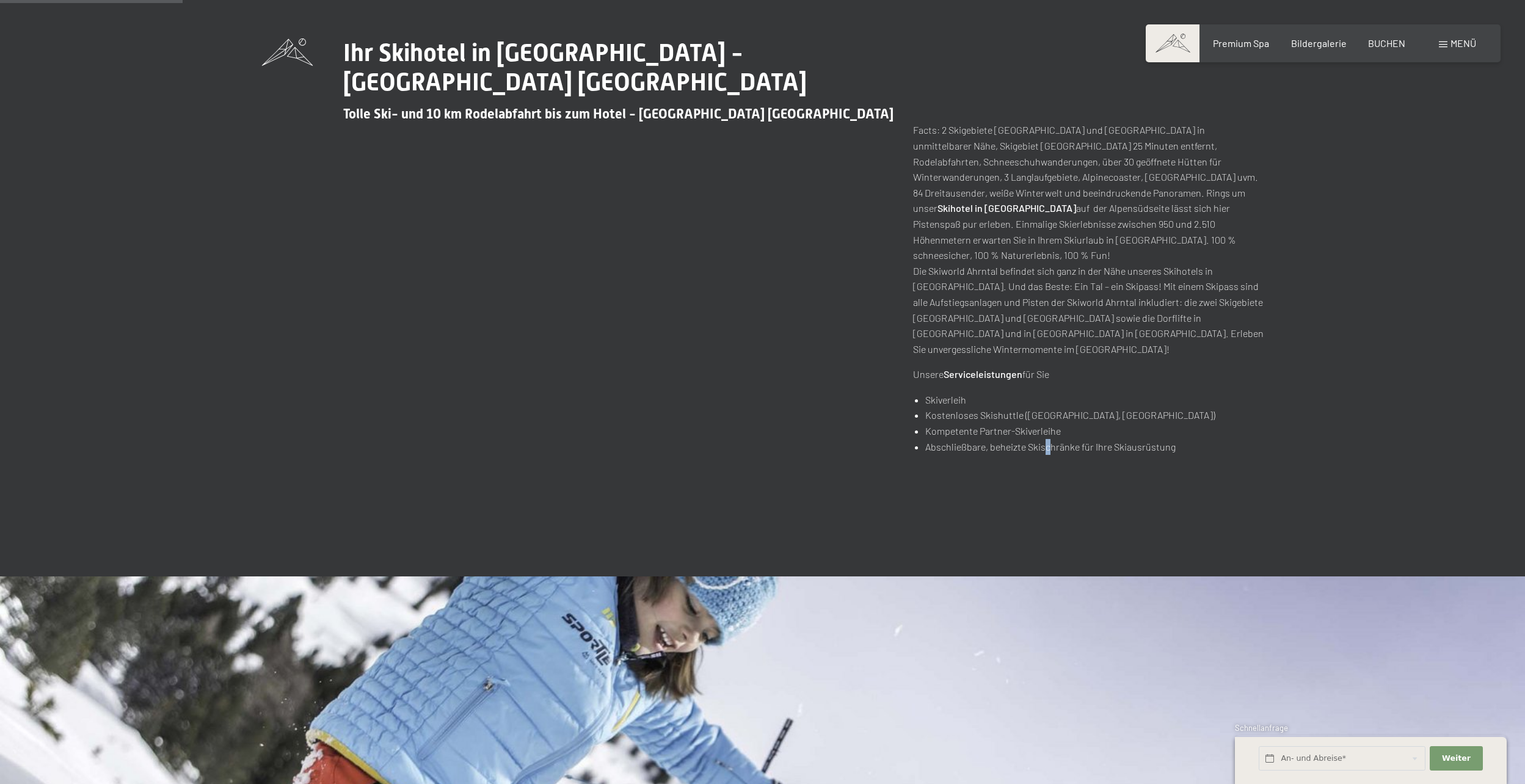
drag, startPoint x: 1045, startPoint y: 389, endPoint x: 1052, endPoint y: 392, distance: 7.6
click at [1052, 439] on li "Abschließbare, beheizte Skischränke für Ihre Skiausrüstung" at bounding box center [1094, 447] width 337 height 16
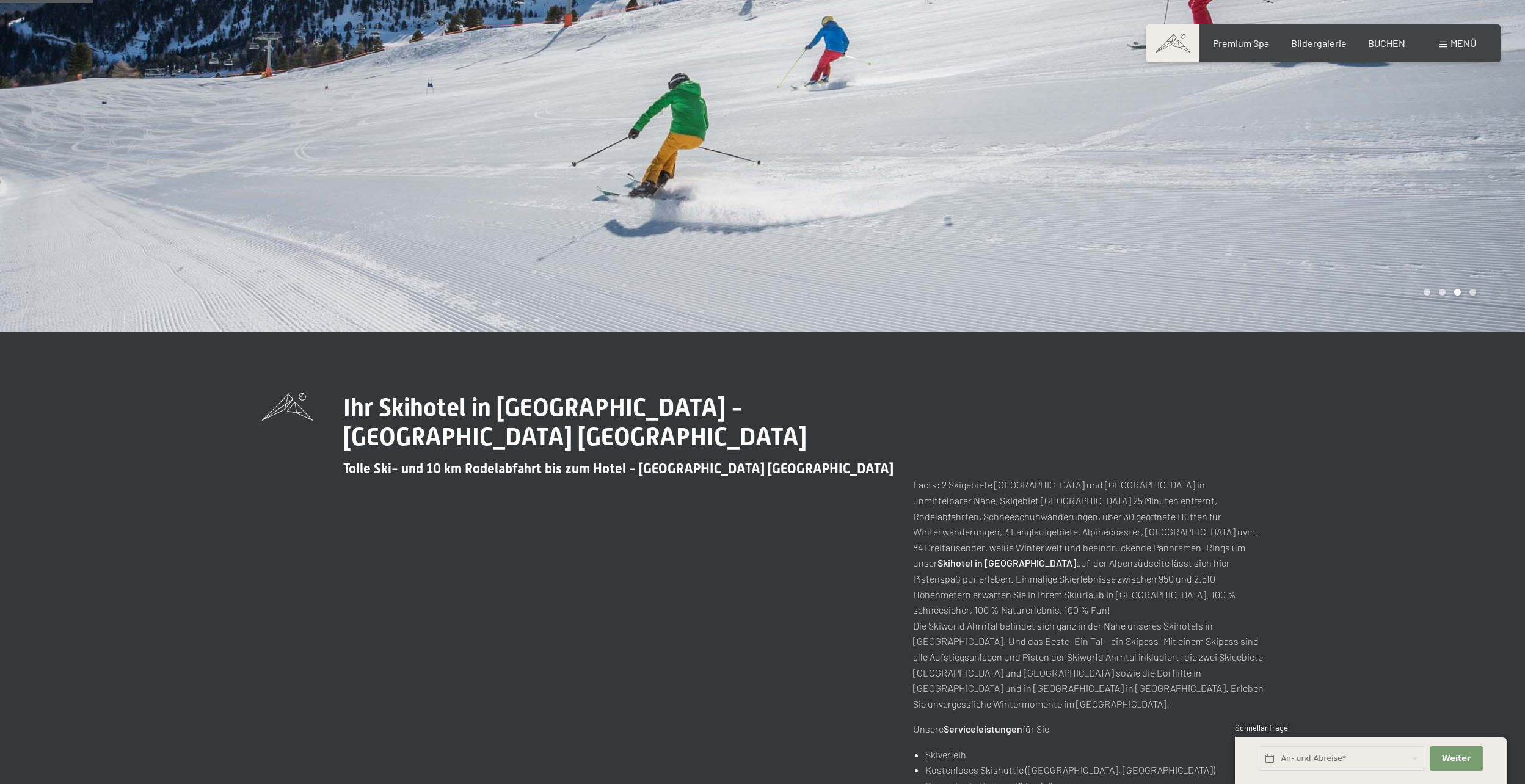
scroll to position [0, 0]
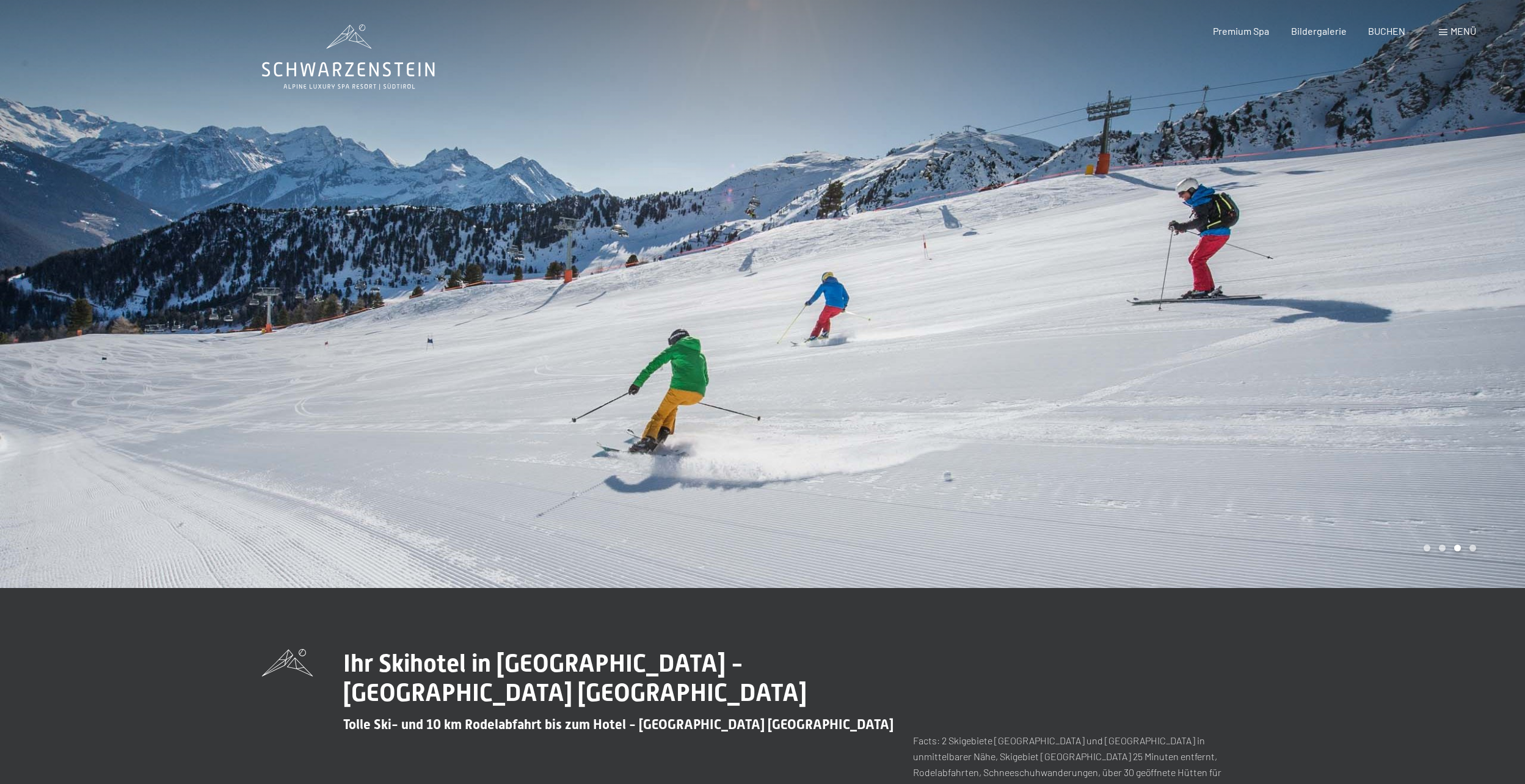
click at [601, 304] on div at bounding box center [381, 294] width 763 height 588
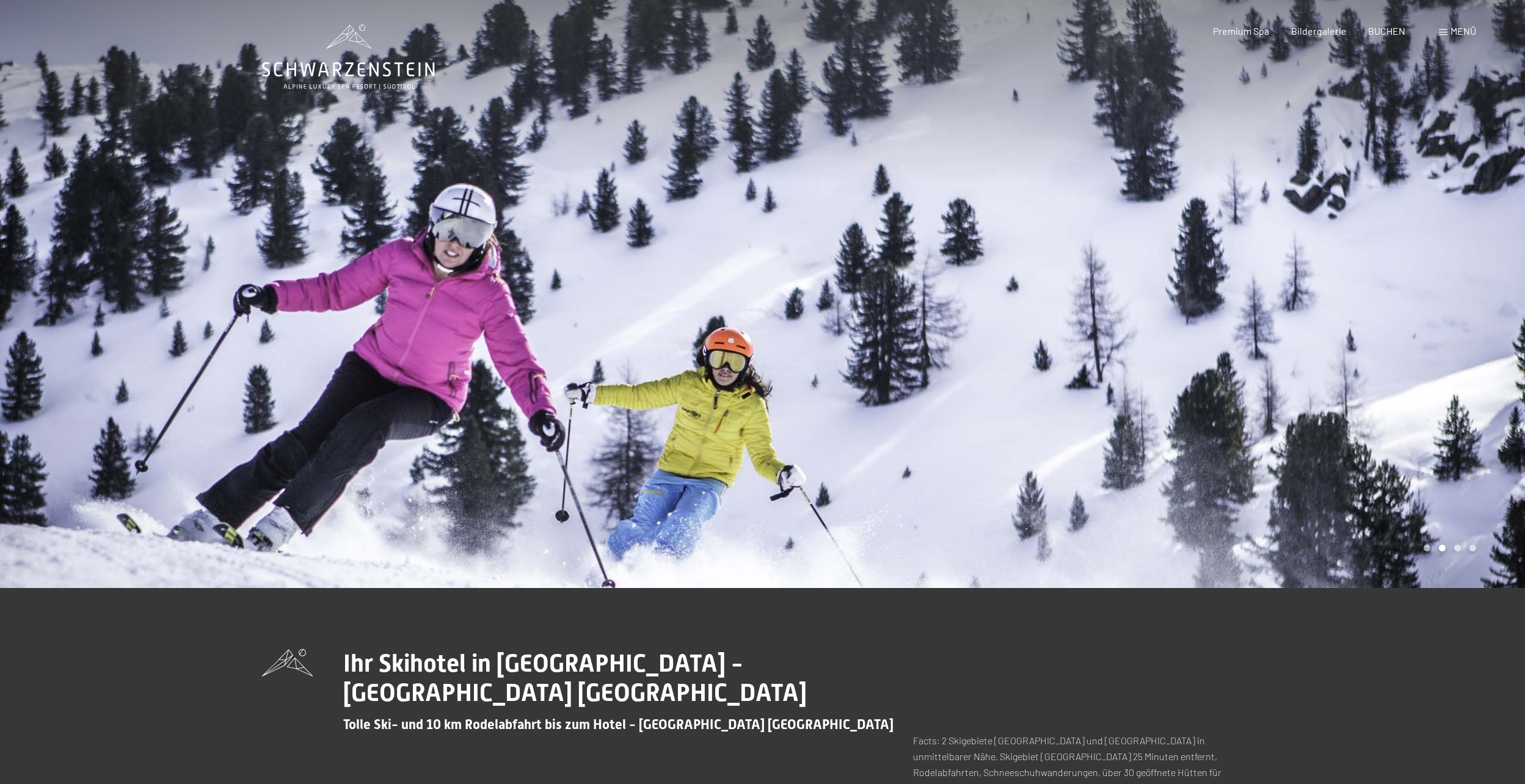
click at [981, 308] on div at bounding box center [1144, 294] width 763 height 588
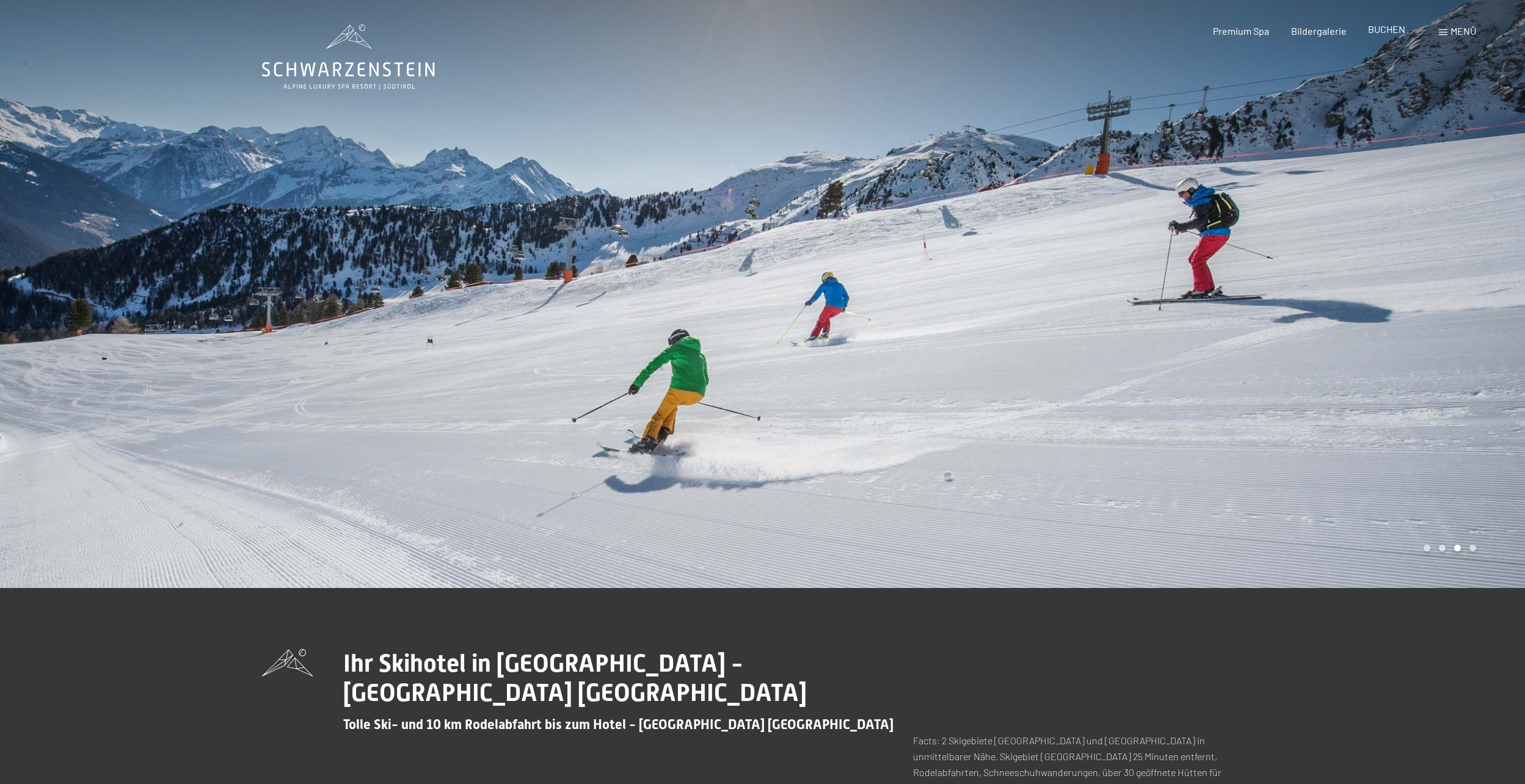
click at [1396, 31] on span "BUCHEN" at bounding box center [1386, 29] width 37 height 12
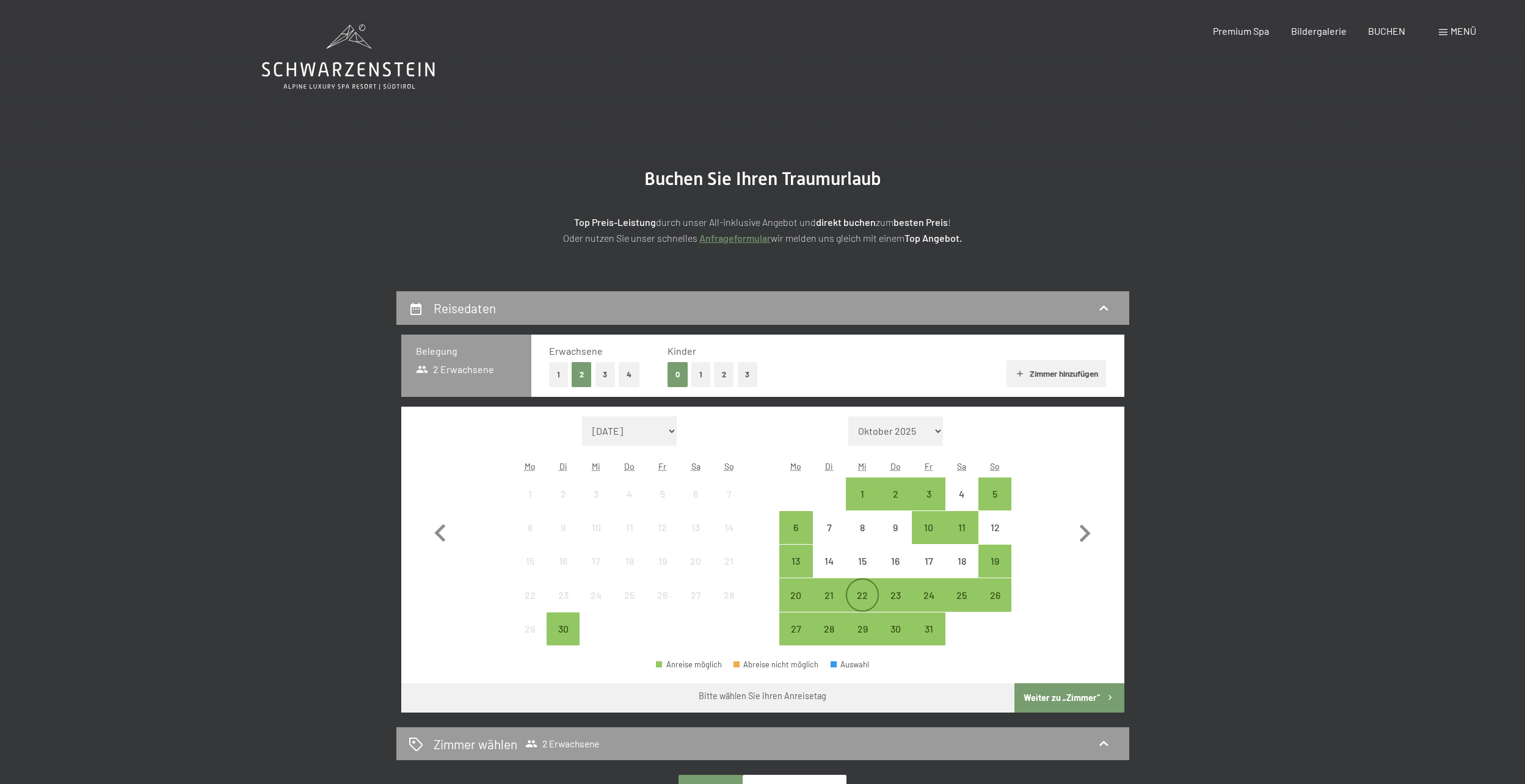
click at [859, 586] on div "22" at bounding box center [863, 595] width 31 height 31
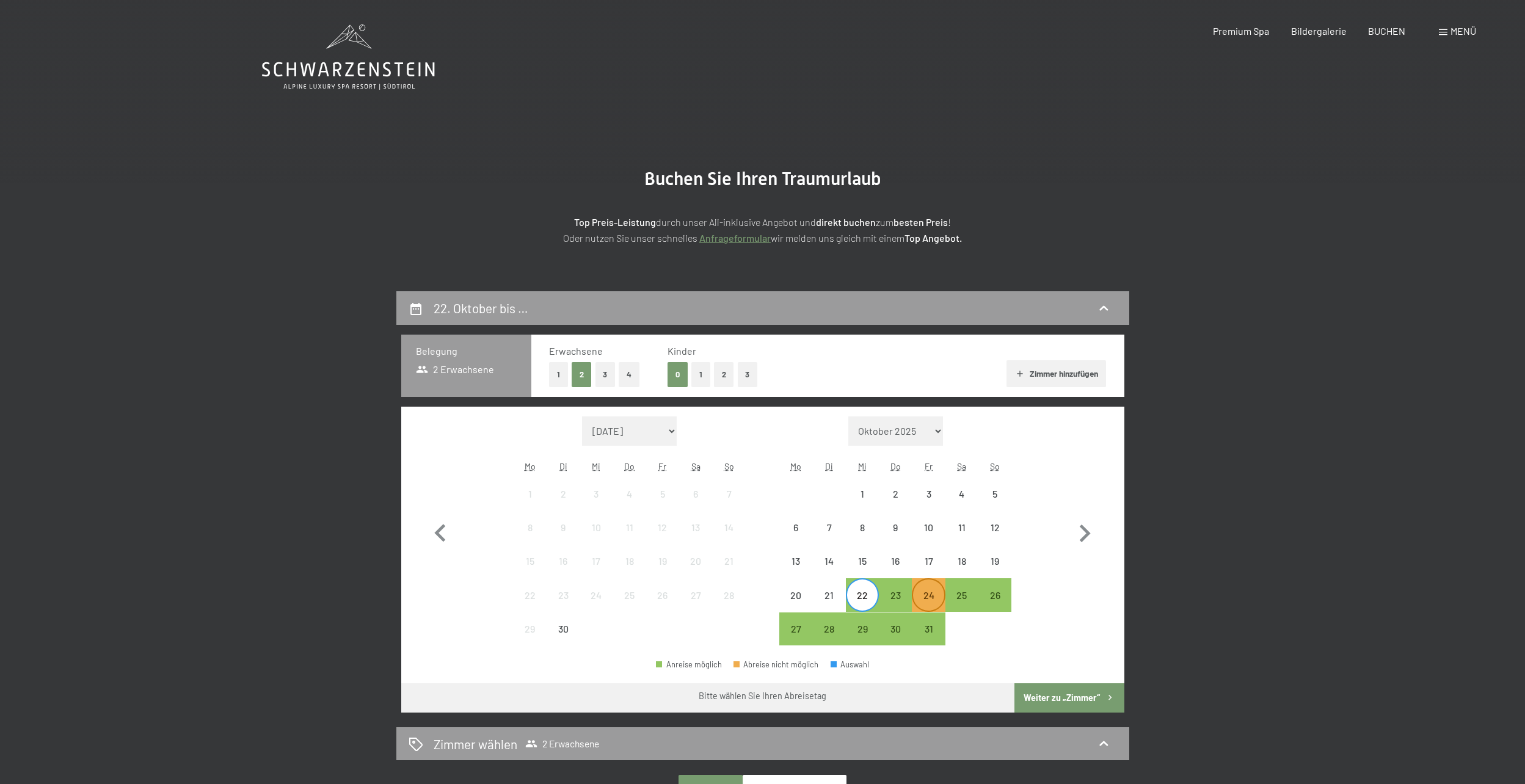
click at [921, 587] on div "24" at bounding box center [928, 595] width 31 height 31
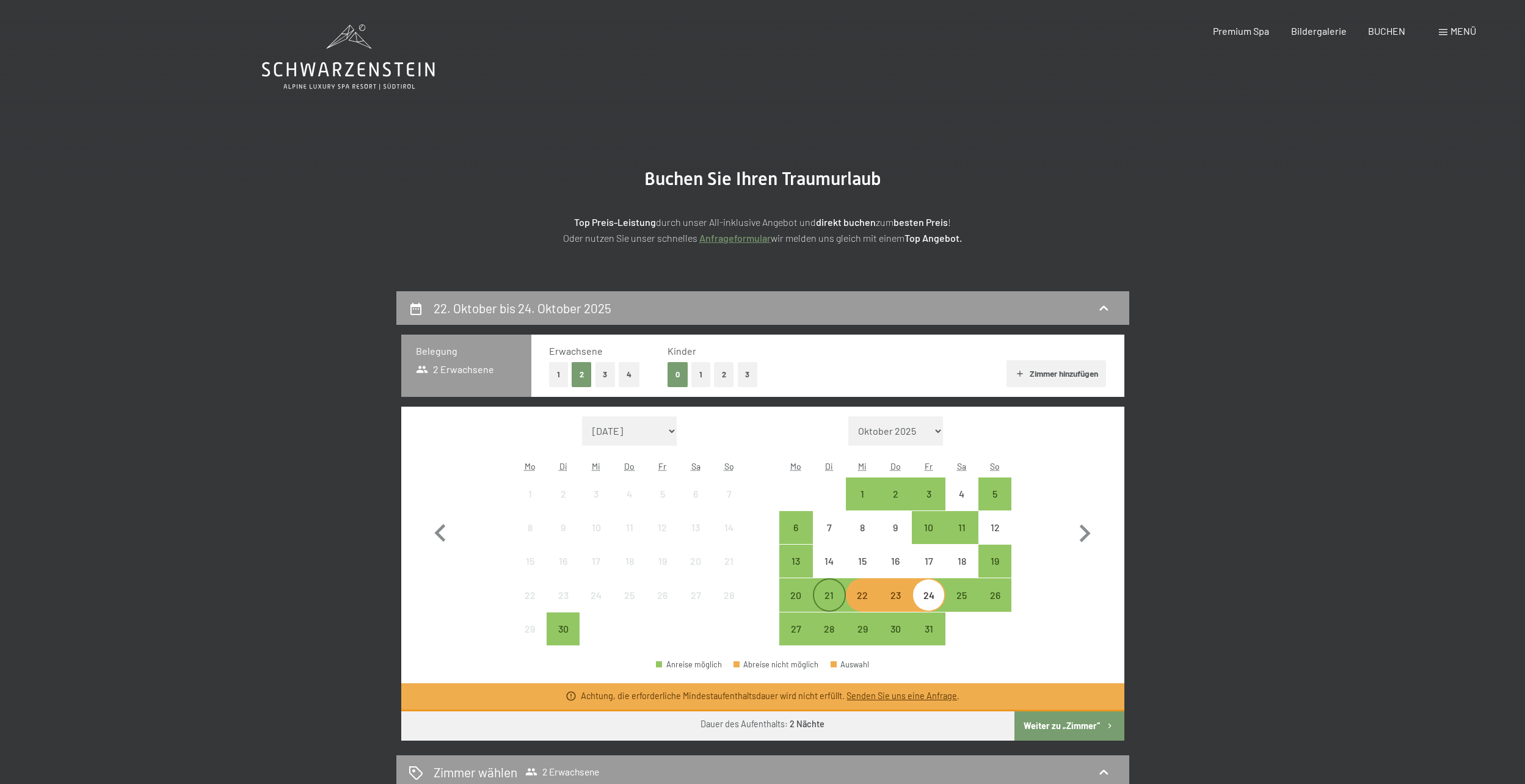
click at [835, 603] on div "21" at bounding box center [830, 606] width 31 height 31
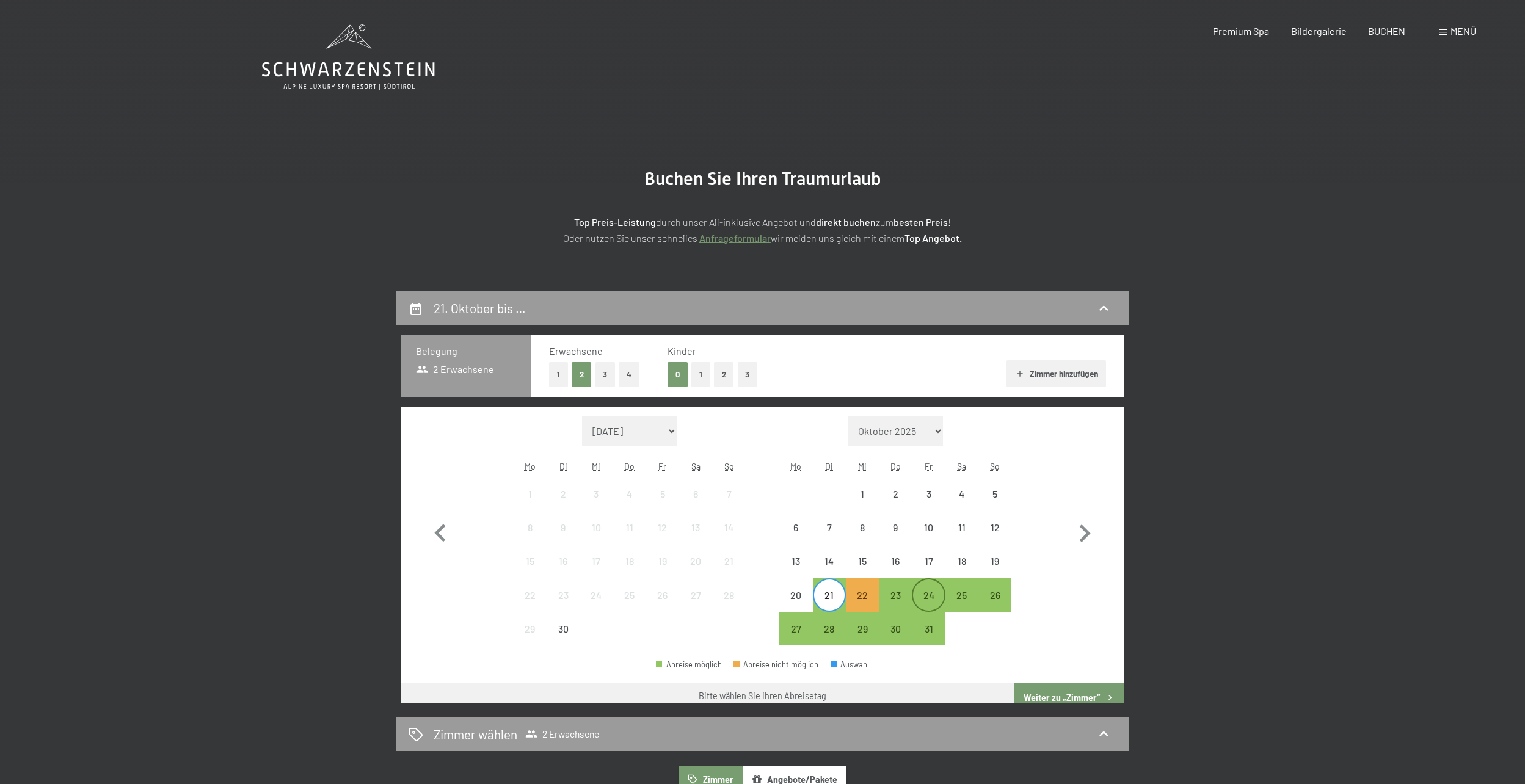
click at [927, 598] on div "24" at bounding box center [928, 606] width 31 height 31
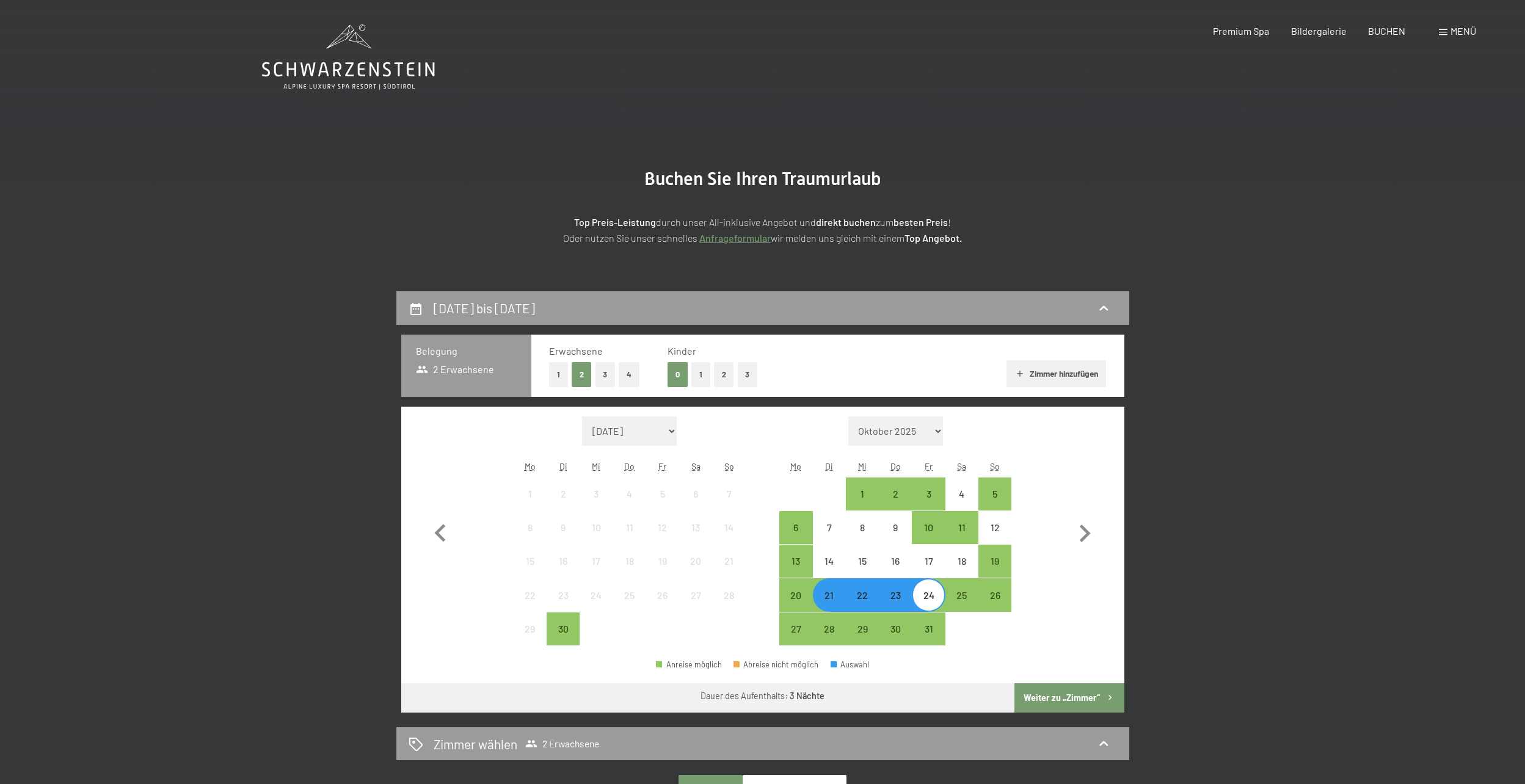
click at [1078, 705] on button "Weiter zu „Zimmer“" at bounding box center [1069, 697] width 109 height 29
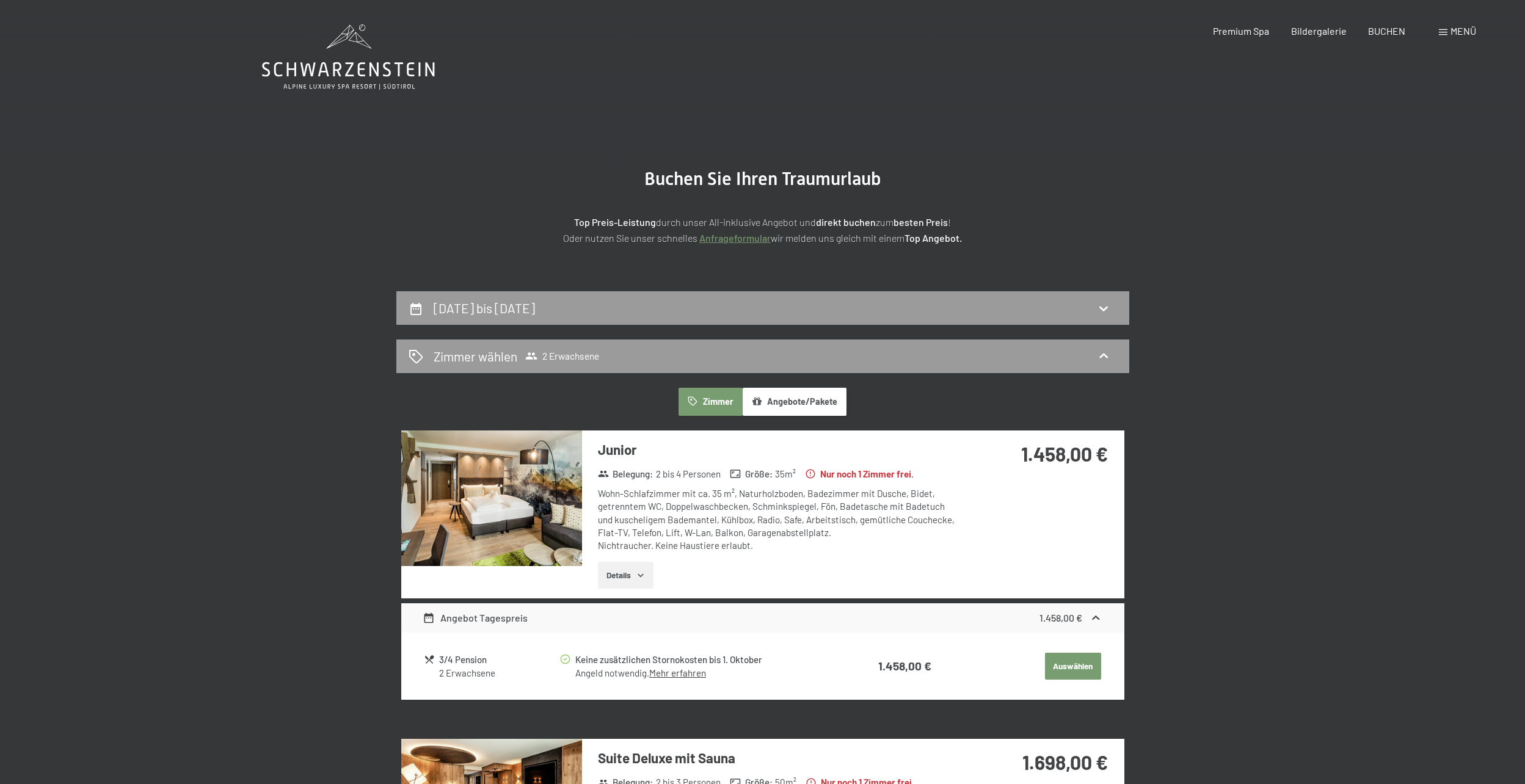
click at [649, 574] on button "Details" at bounding box center [626, 575] width 56 height 27
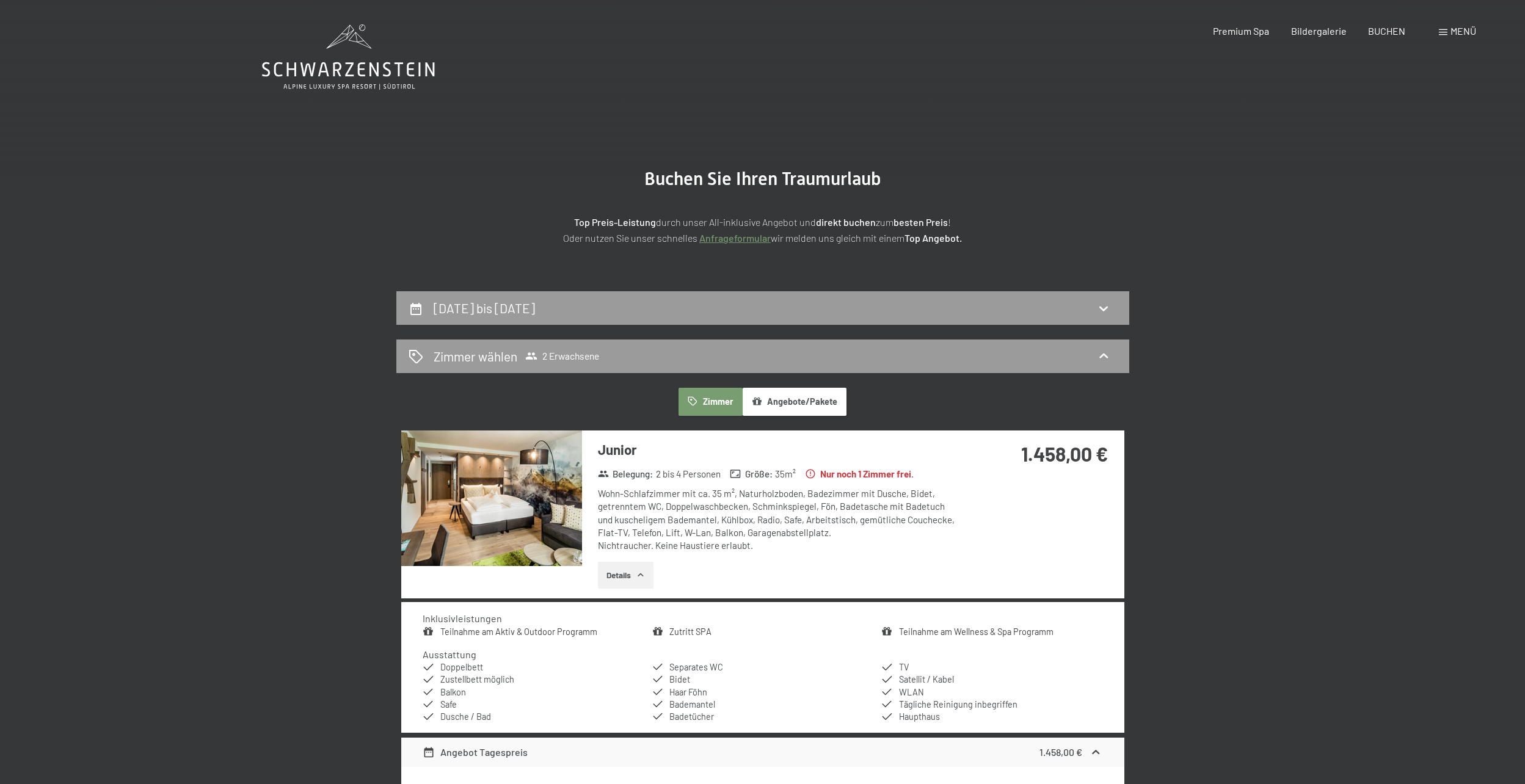
click at [641, 571] on icon "button" at bounding box center [640, 574] width 10 height 10
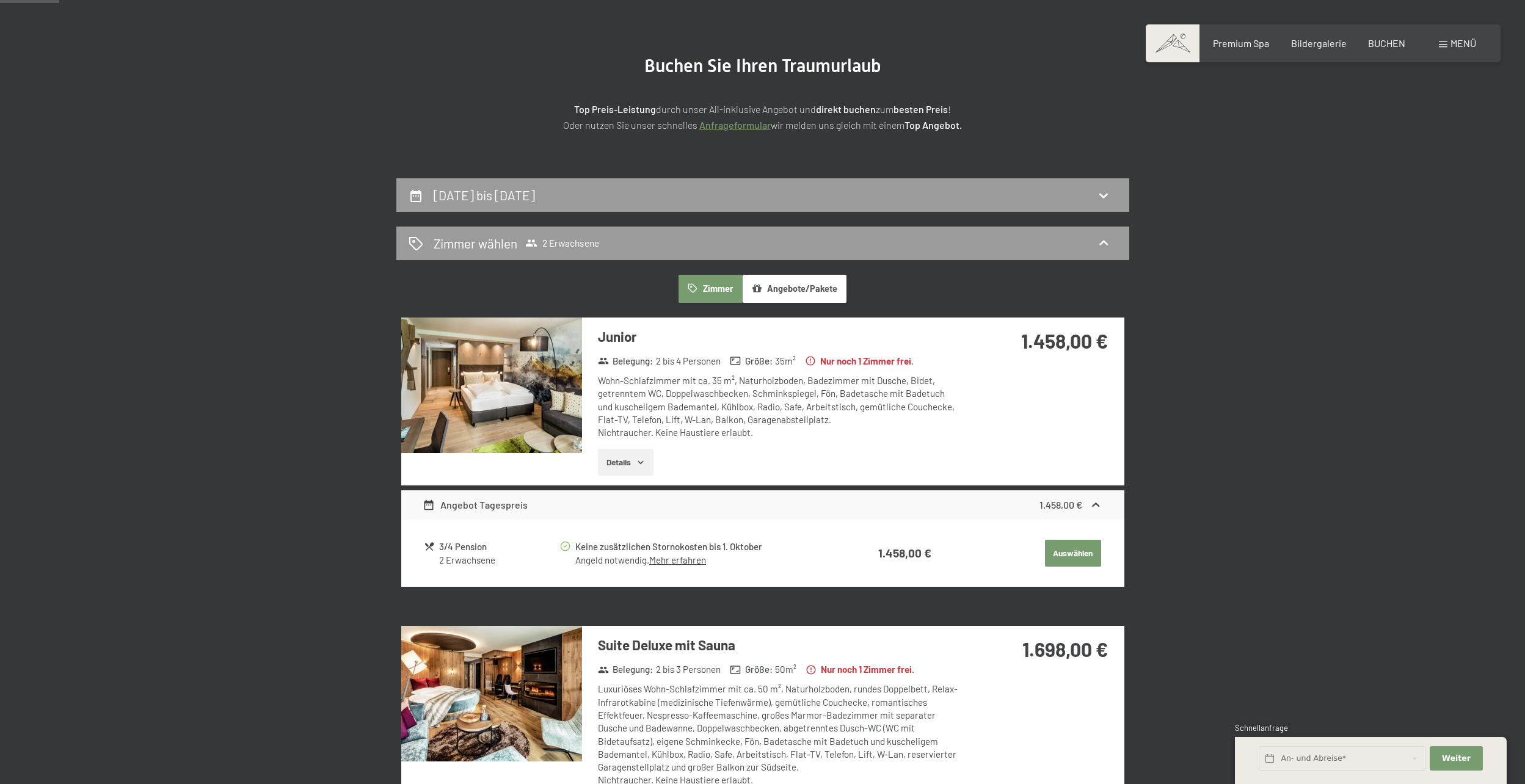
scroll to position [122, 0]
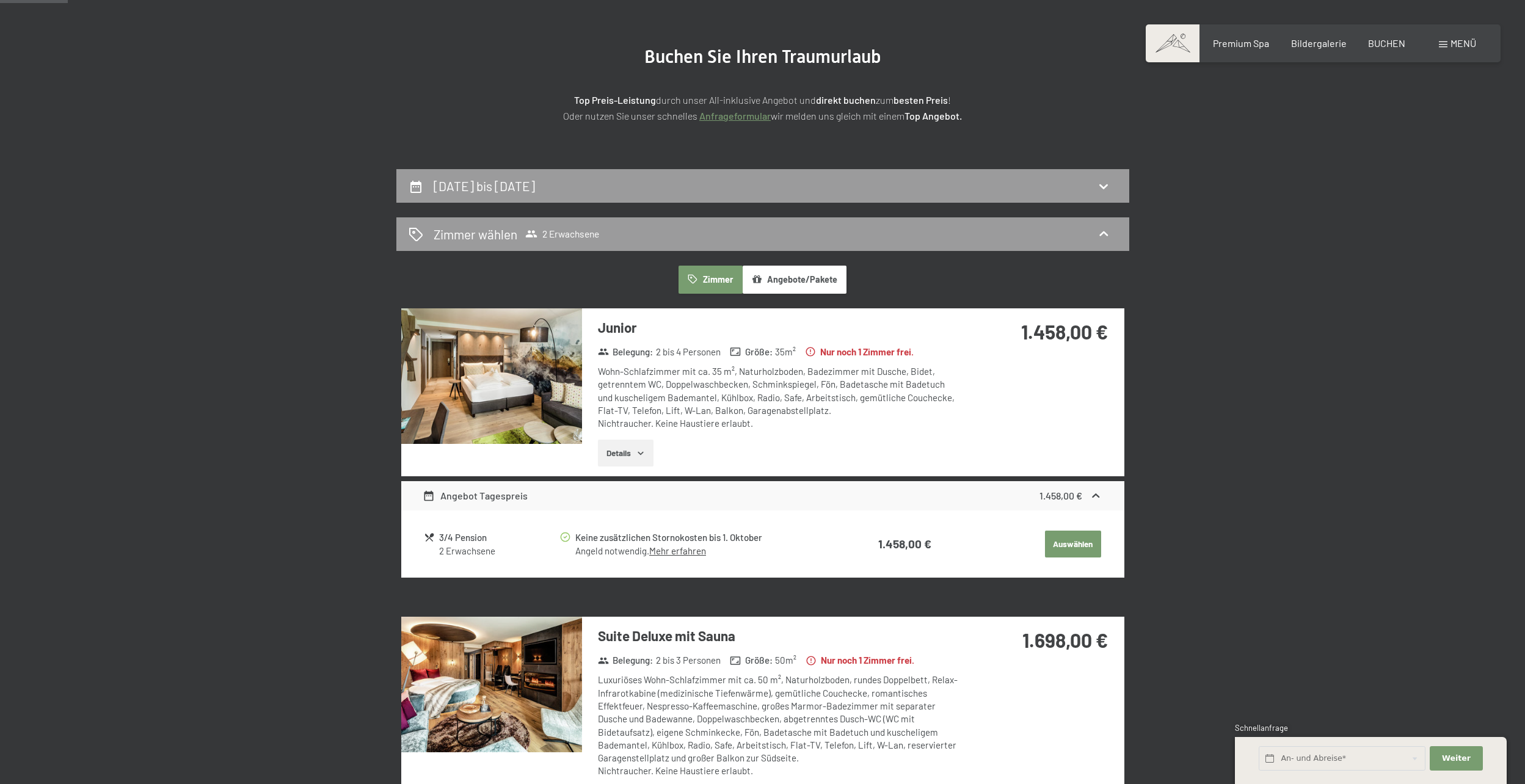
click at [632, 458] on button "Details" at bounding box center [626, 453] width 56 height 27
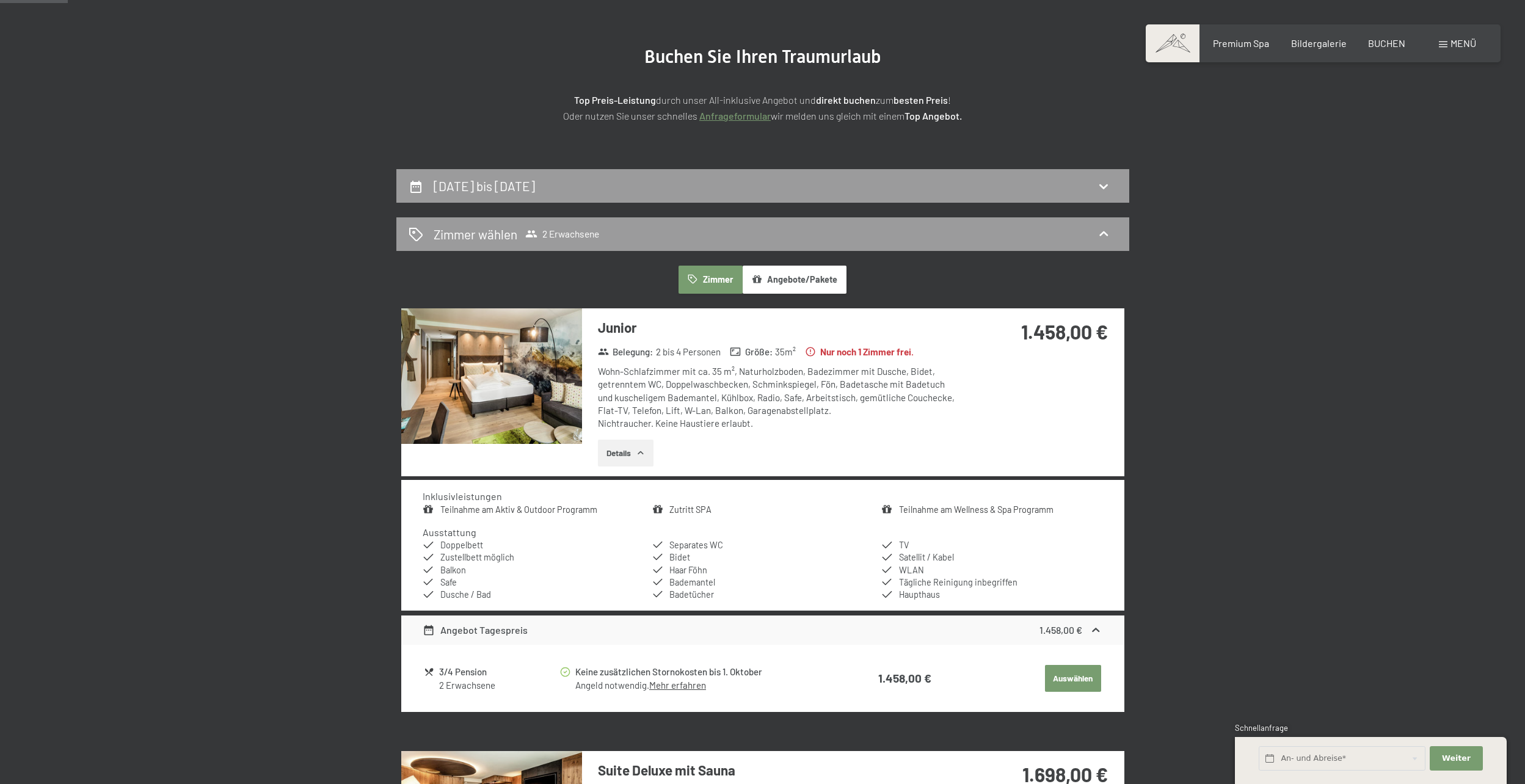
click at [811, 284] on button "Angebote/Pakete" at bounding box center [794, 279] width 104 height 28
